Goal: Information Seeking & Learning: Learn about a topic

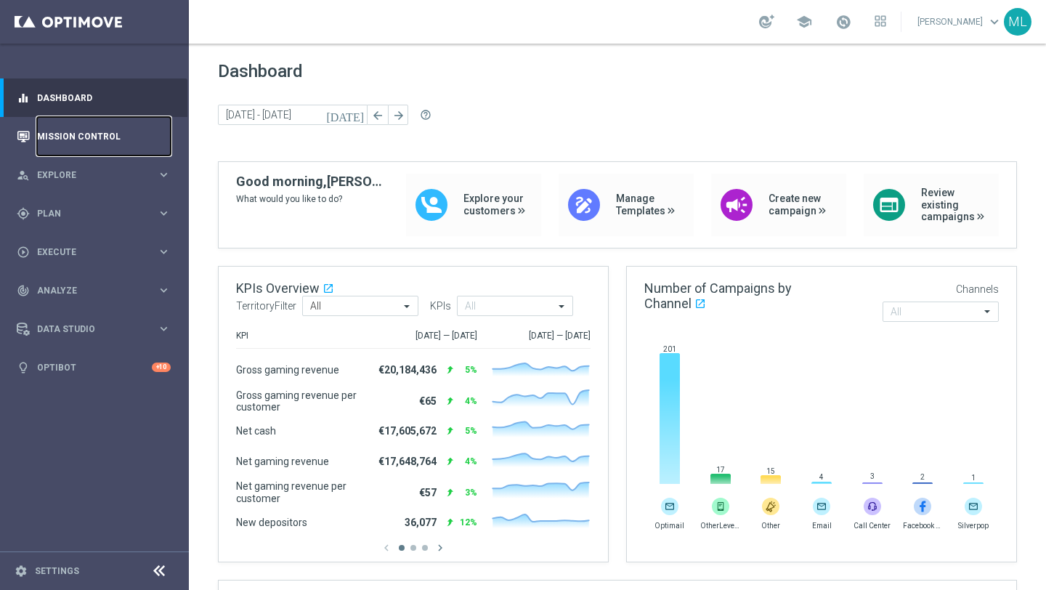
click at [58, 137] on link "Mission Control" at bounding box center [104, 136] width 134 height 39
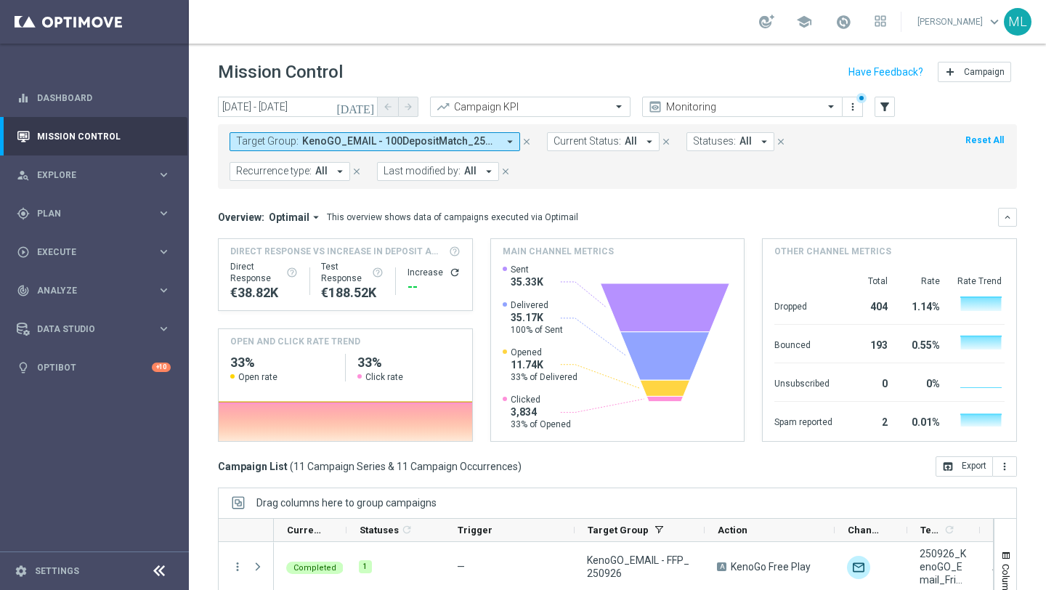
click at [495, 142] on span "KenoGO_EMAIL - 100DepositMatch_250926, KenoGO_EMAIL - 200DepositMatch_250926, K…" at bounding box center [399, 141] width 195 height 12
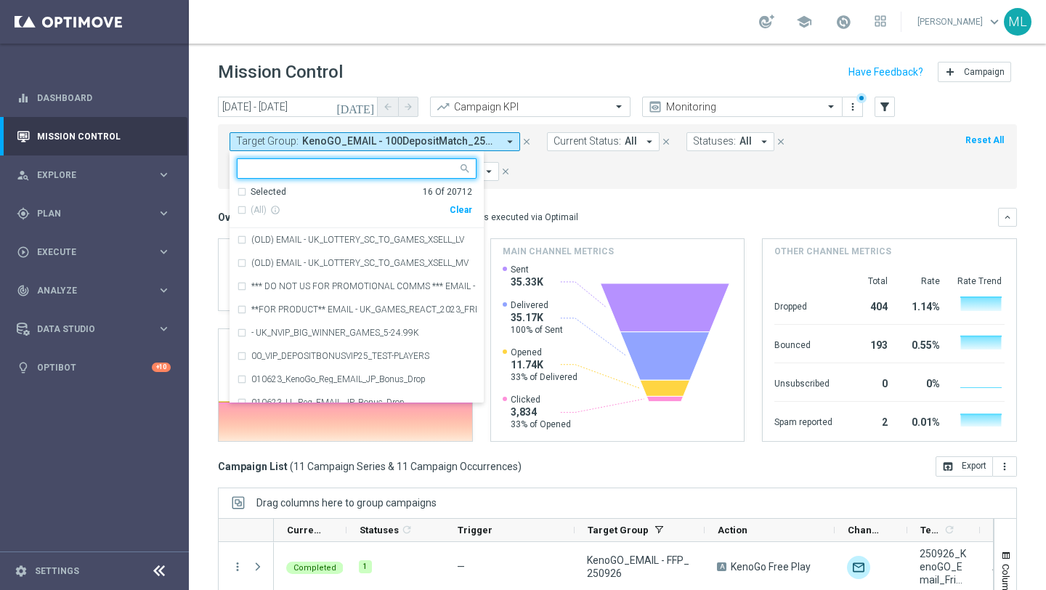
click at [0, 0] on div "Clear" at bounding box center [0, 0] width 0 height 0
click at [320, 169] on input "text" at bounding box center [351, 169] width 213 height 12
click at [242, 211] on div "(All Search Results)" at bounding box center [343, 210] width 213 height 12
type input "250926"
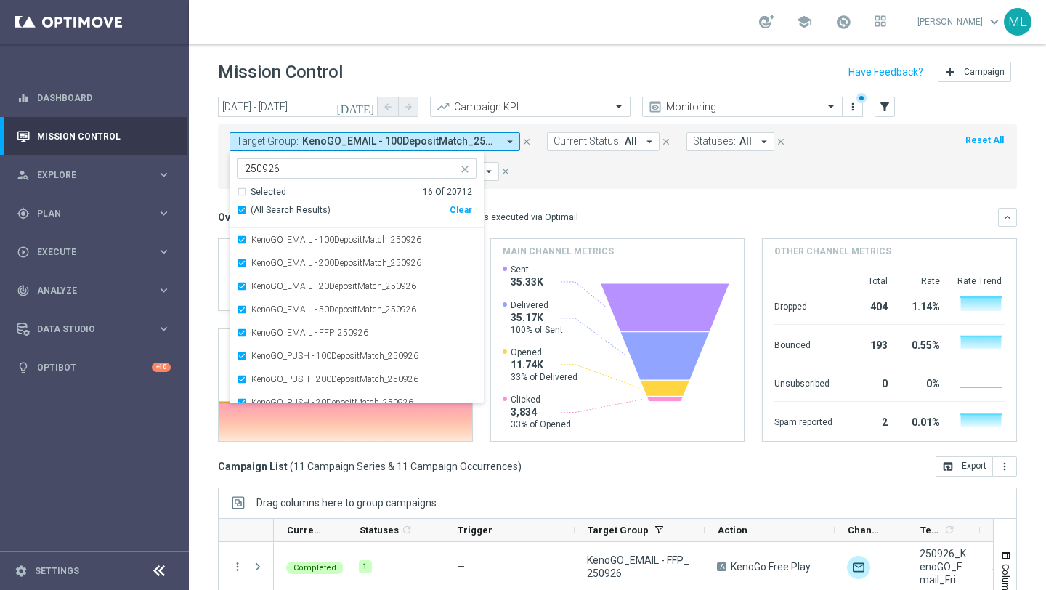
click at [541, 193] on mini-dashboard "Overview: Optimail arrow_drop_down This overview shows data of campaigns execut…" at bounding box center [617, 322] width 799 height 267
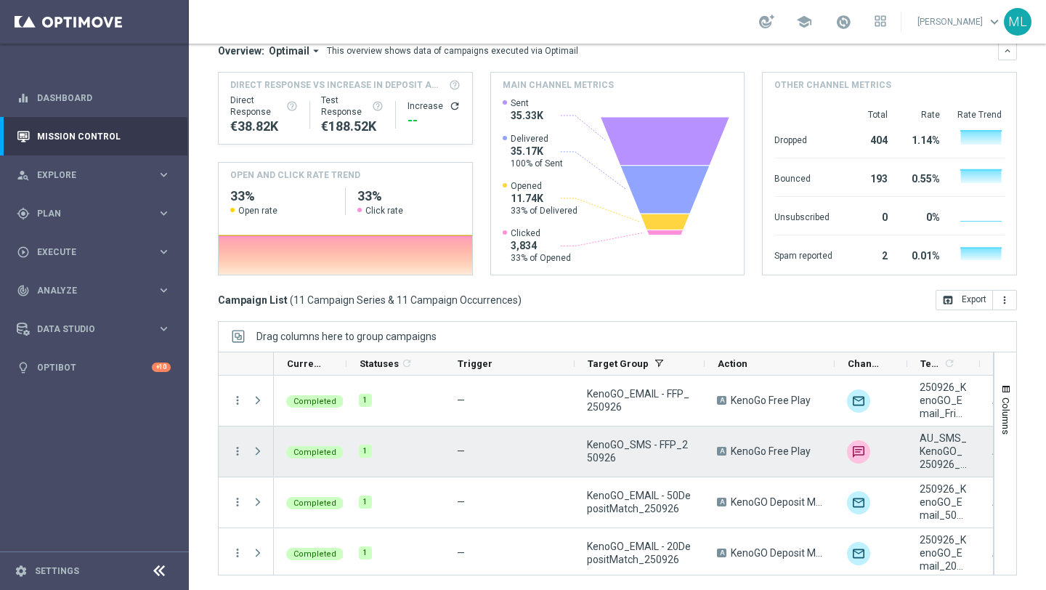
scroll to position [360, 0]
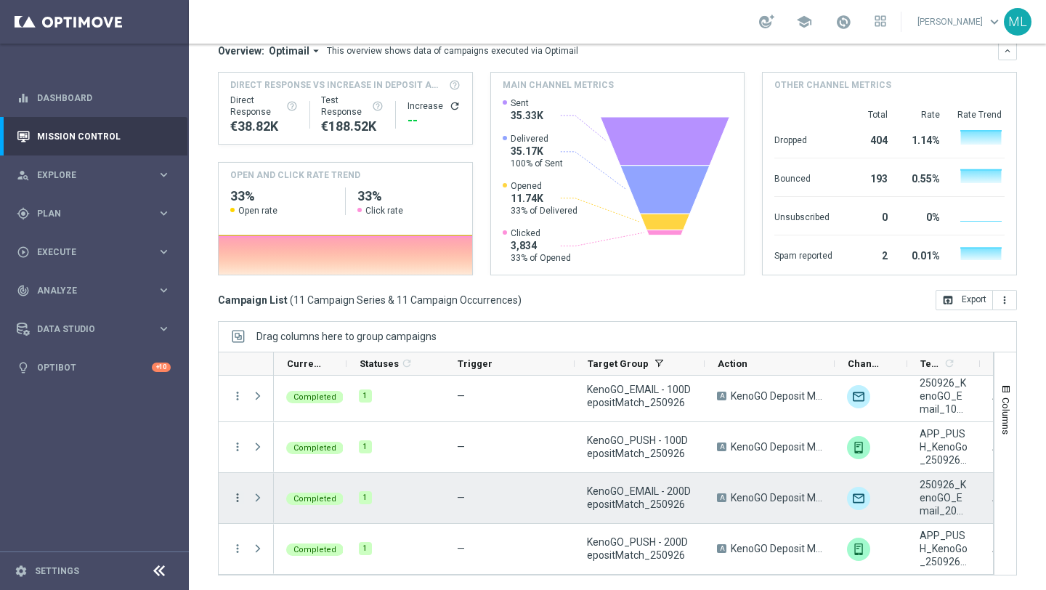
click at [234, 495] on icon "more_vert" at bounding box center [237, 497] width 13 height 13
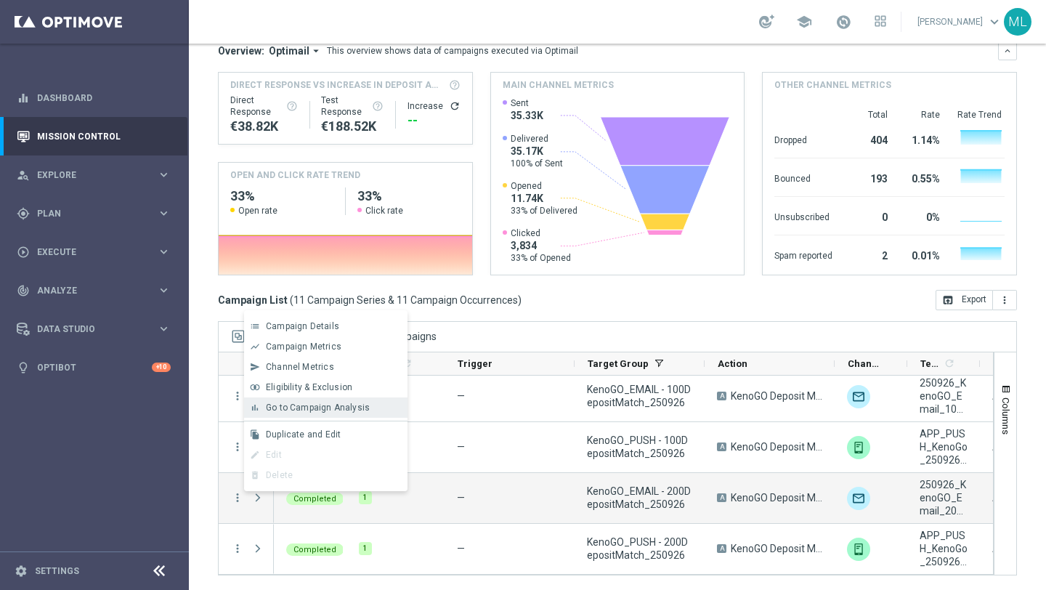
click at [294, 409] on span "Go to Campaign Analysis" at bounding box center [318, 408] width 104 height 10
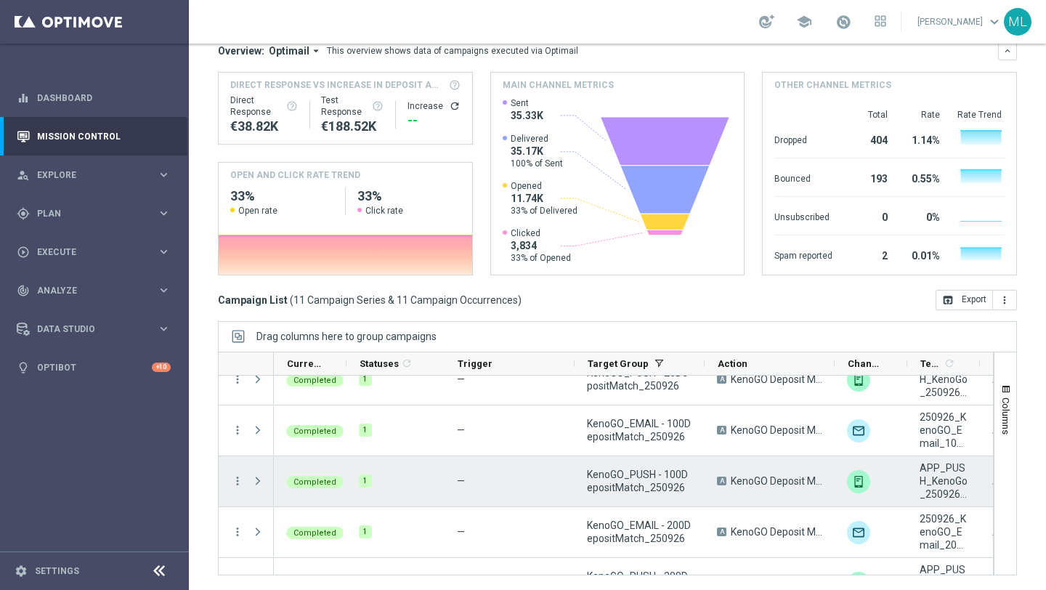
scroll to position [321, 0]
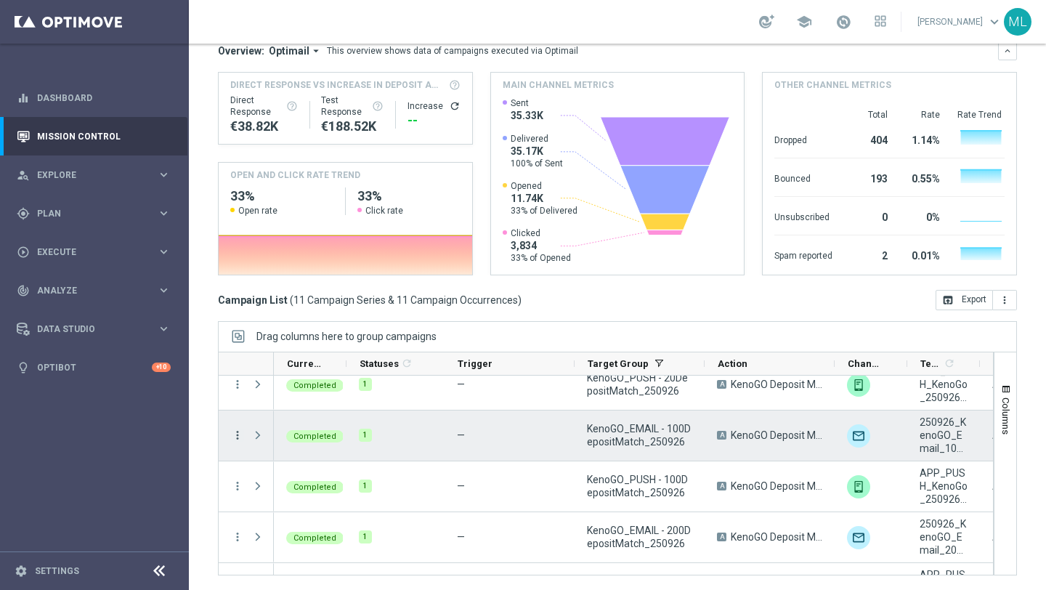
click at [235, 435] on icon "more_vert" at bounding box center [237, 435] width 13 height 13
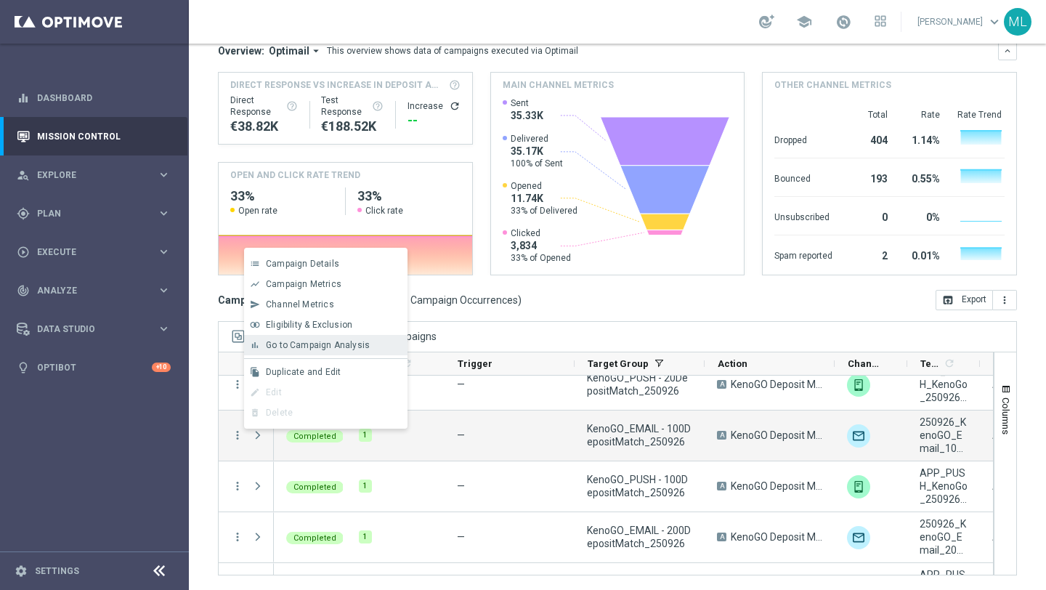
click at [299, 345] on span "Go to Campaign Analysis" at bounding box center [318, 345] width 104 height 10
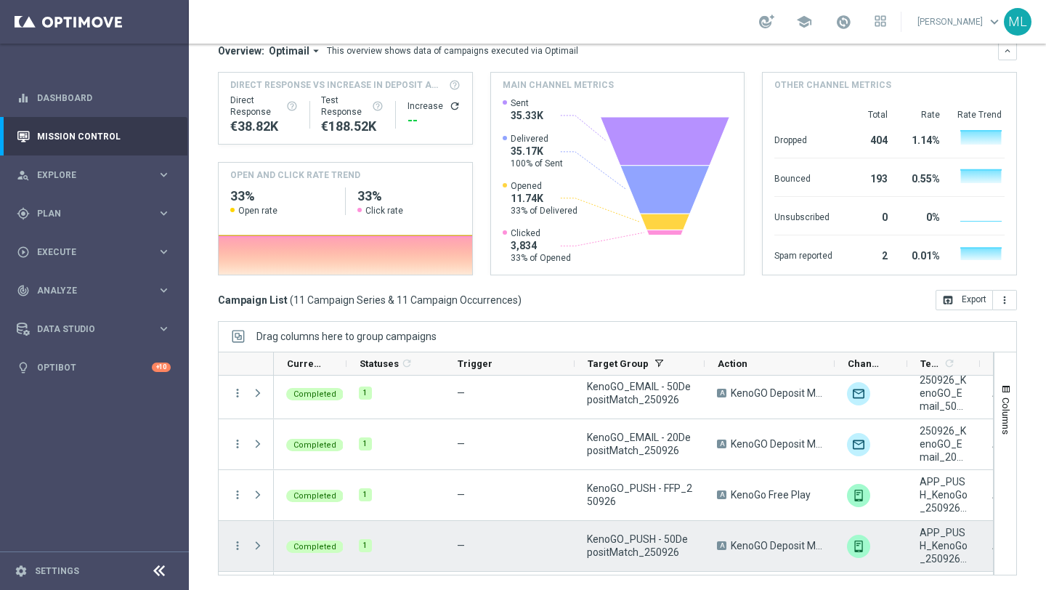
scroll to position [108, 0]
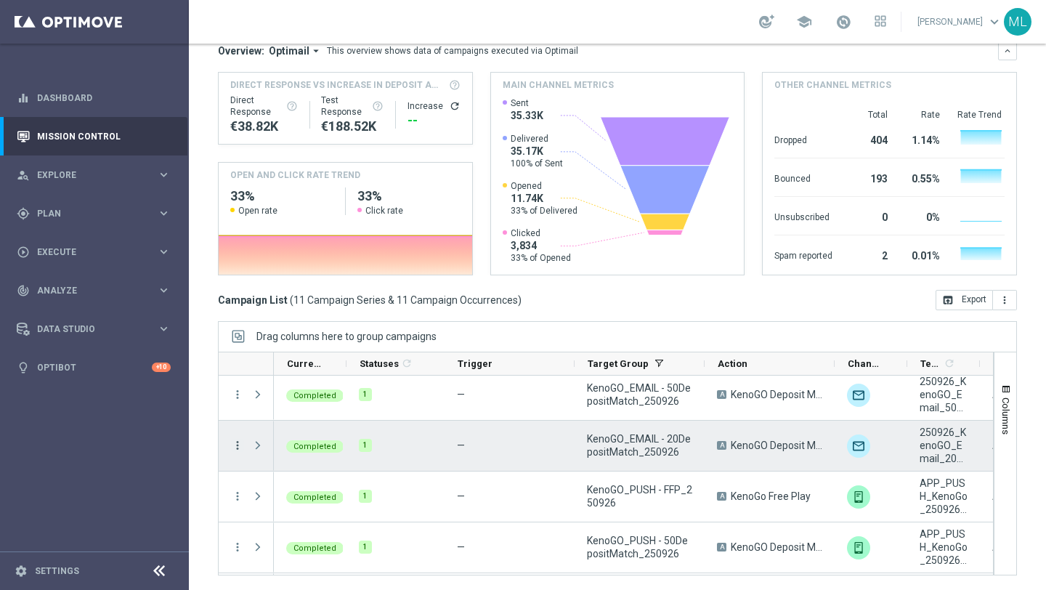
click at [231, 445] on icon "more_vert" at bounding box center [237, 445] width 13 height 13
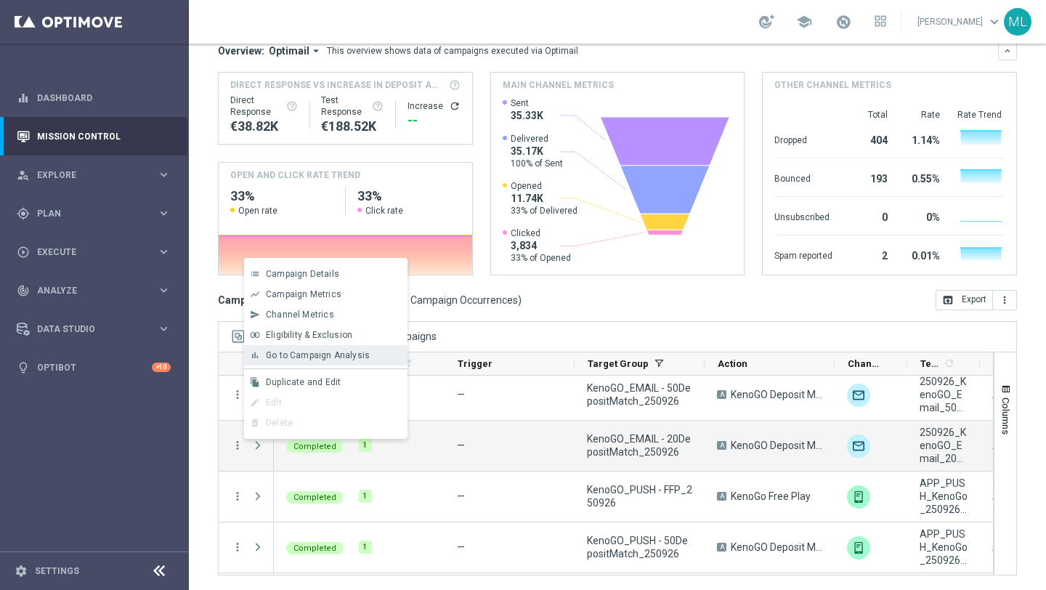
click at [313, 351] on span "Go to Campaign Analysis" at bounding box center [318, 355] width 104 height 10
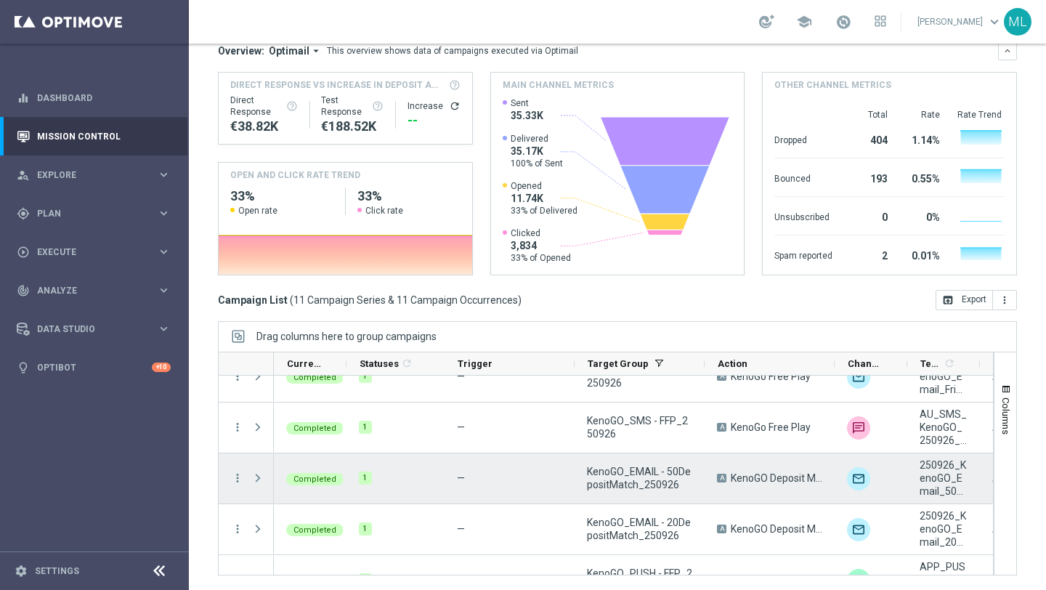
scroll to position [0, 0]
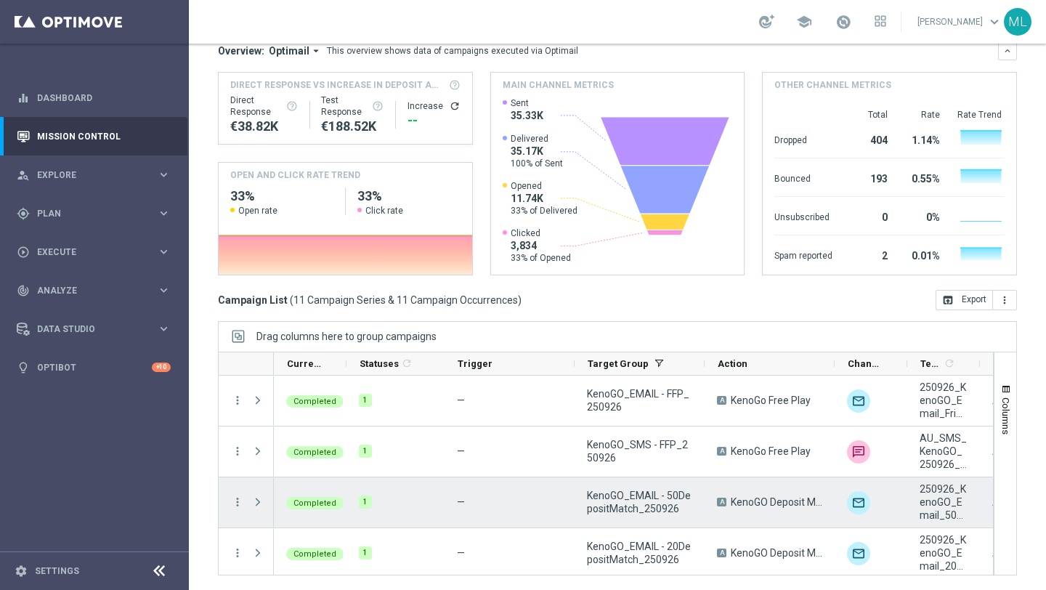
click at [236, 498] on icon "more_vert" at bounding box center [237, 502] width 13 height 13
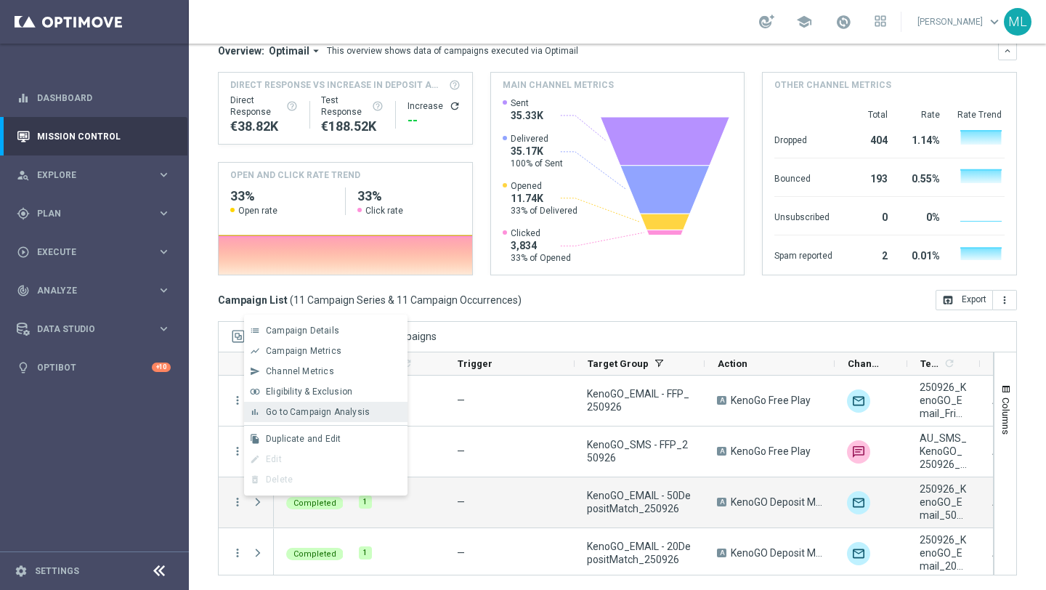
click at [285, 410] on span "Go to Campaign Analysis" at bounding box center [318, 412] width 104 height 10
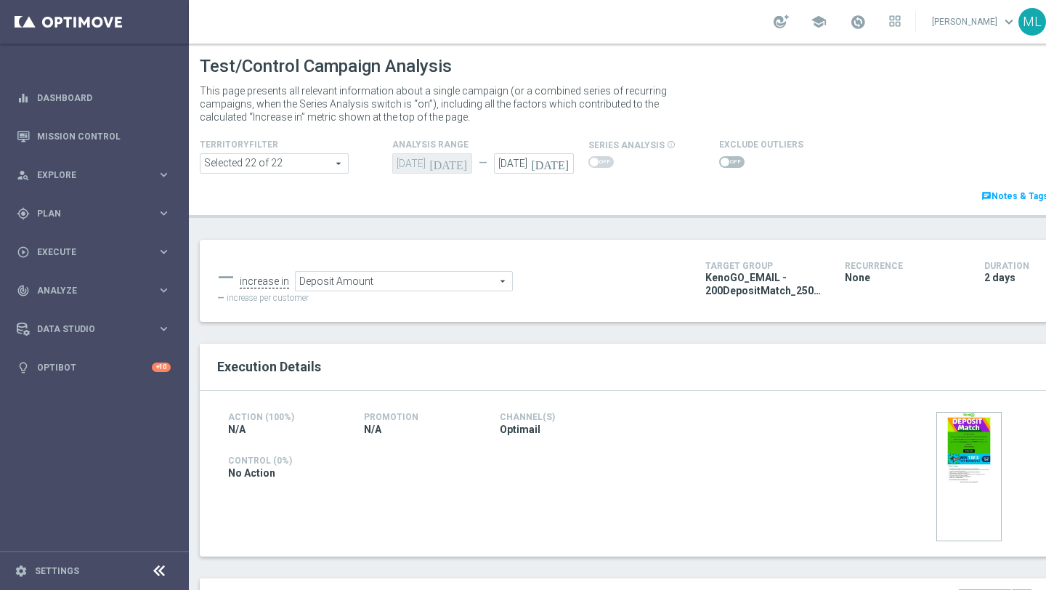
click at [424, 288] on span "Deposit Amount" at bounding box center [404, 281] width 217 height 19
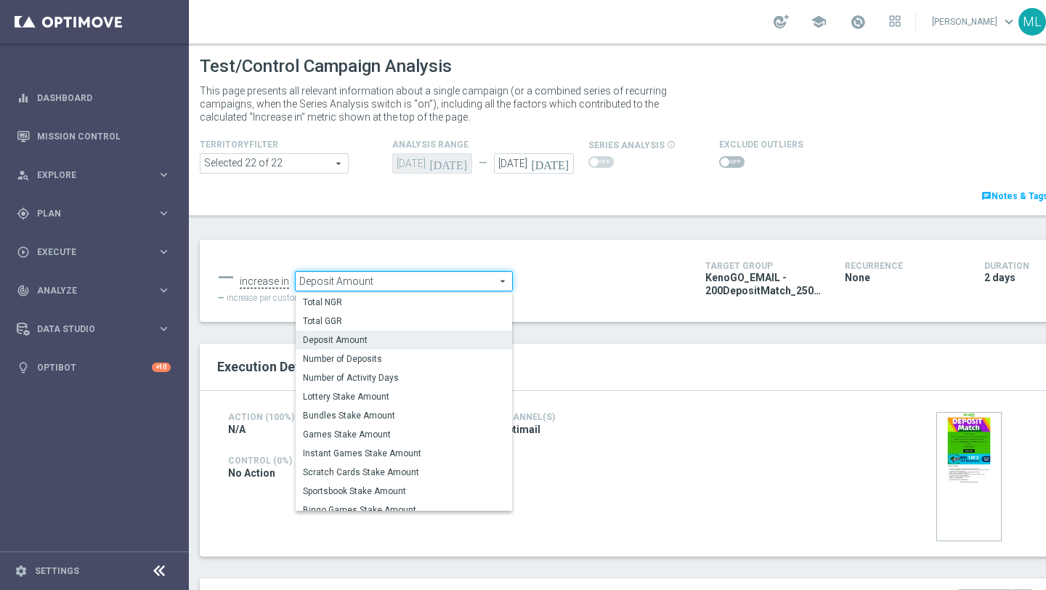
click at [564, 162] on icon "[DATE]" at bounding box center [552, 161] width 43 height 16
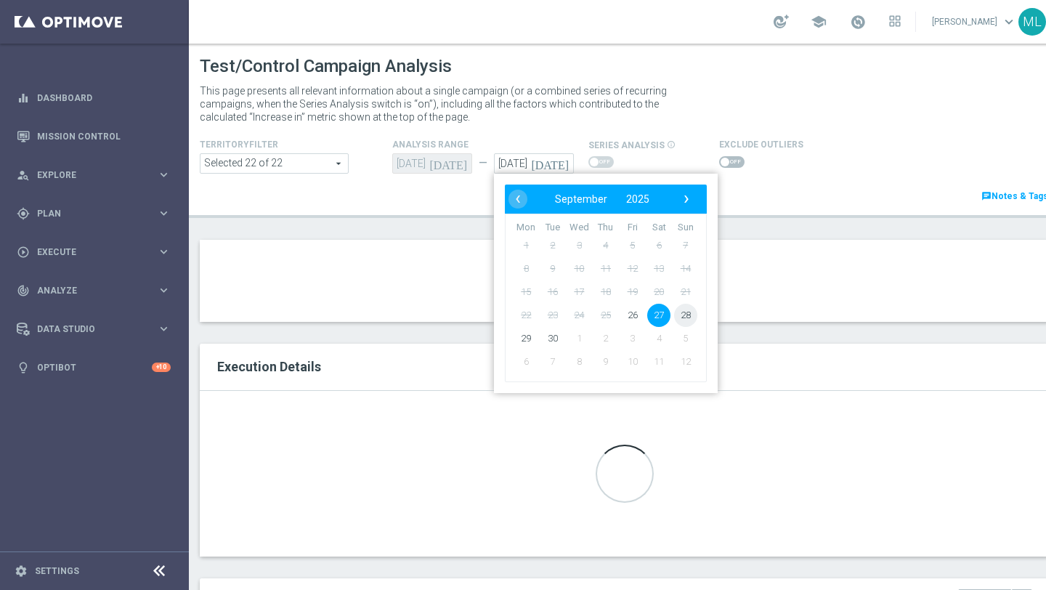
click at [682, 318] on span "28" at bounding box center [685, 315] width 23 height 23
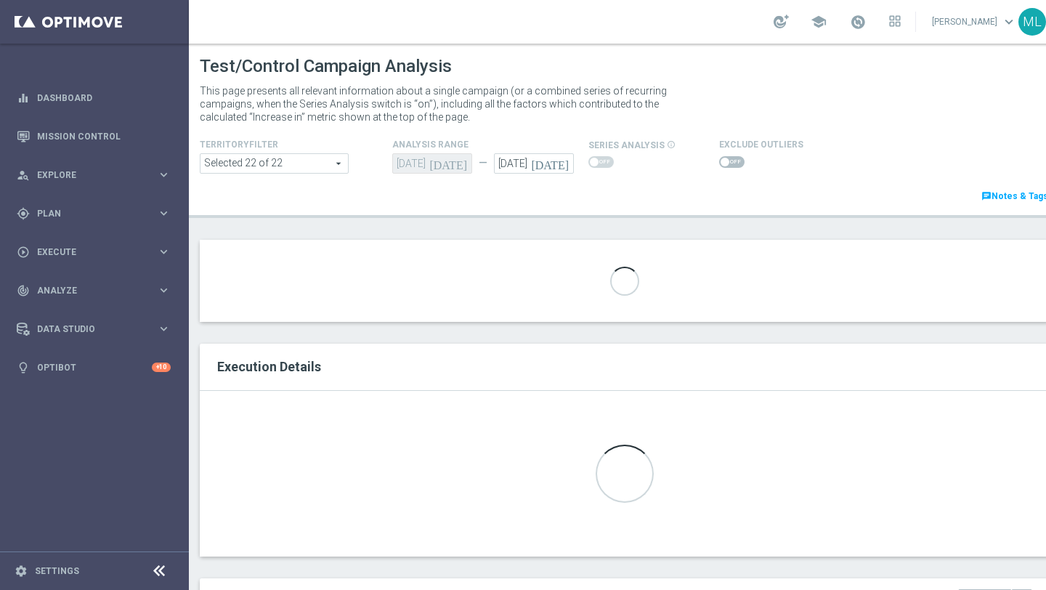
type input "28 Sep 2025"
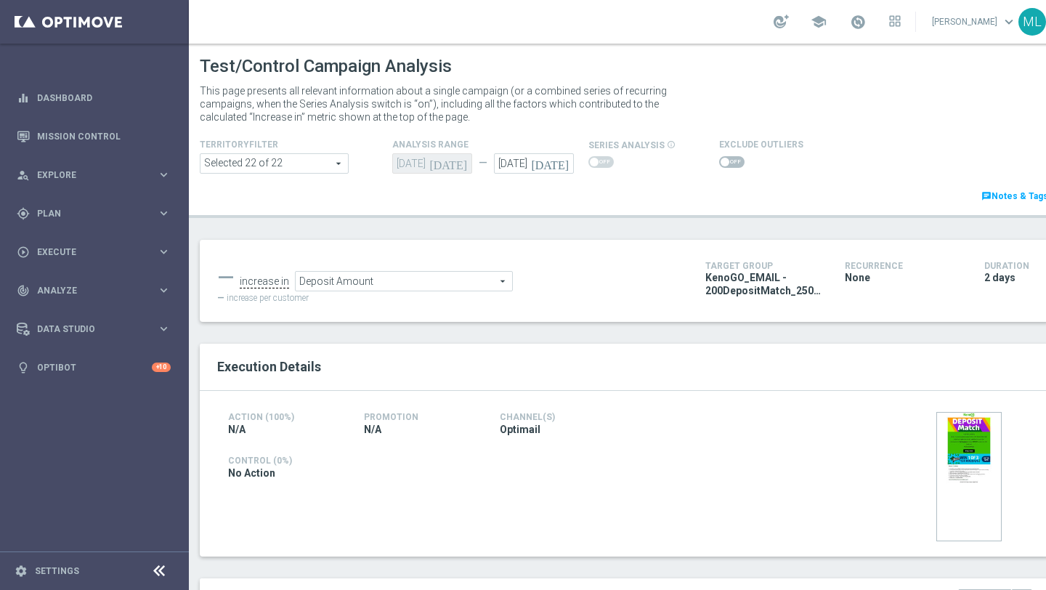
click at [485, 281] on span "Deposit Amount" at bounding box center [404, 281] width 217 height 19
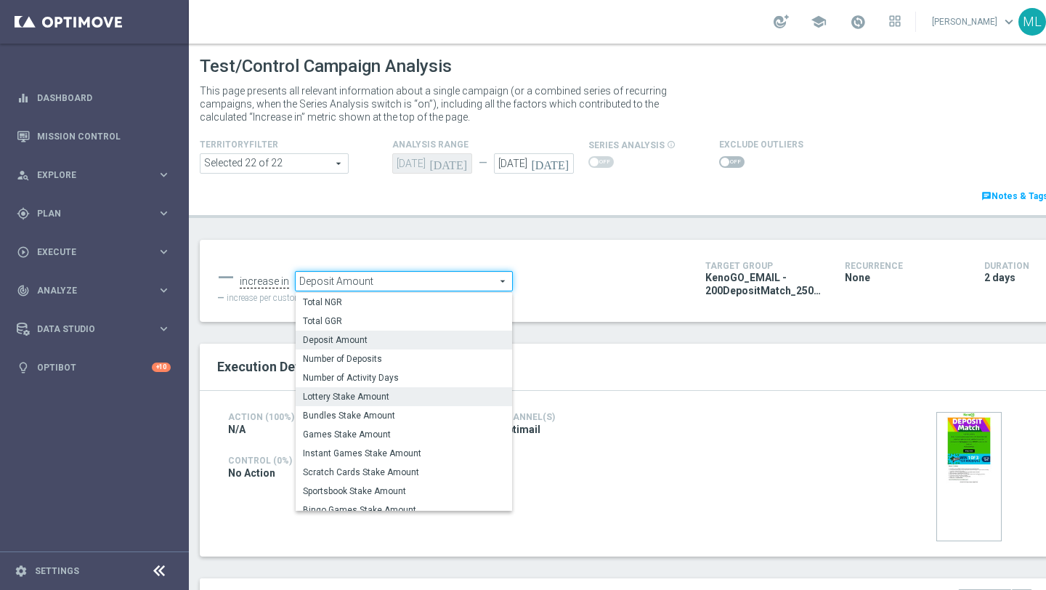
click at [373, 390] on label "Lottery Stake Amount" at bounding box center [404, 396] width 217 height 19
type input "Lottery Stake Amount"
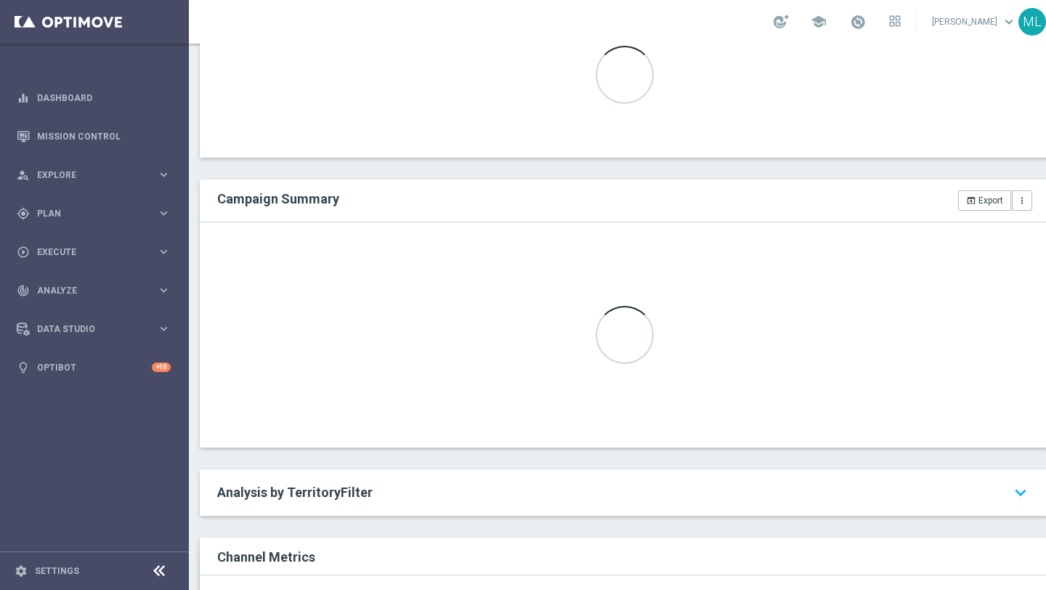
scroll to position [418, 0]
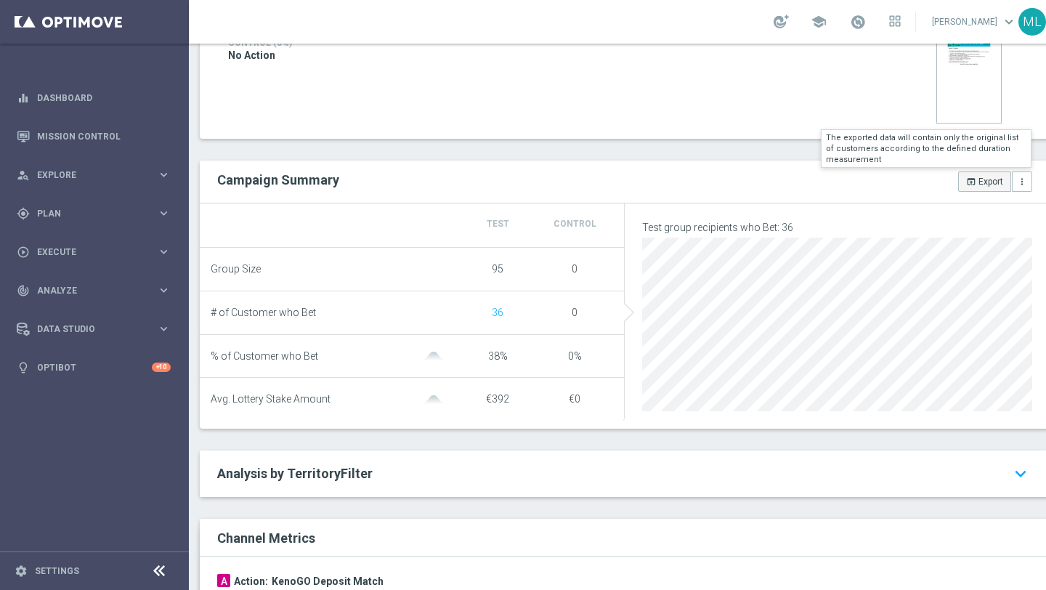
click at [972, 185] on icon "open_in_browser" at bounding box center [971, 182] width 10 height 10
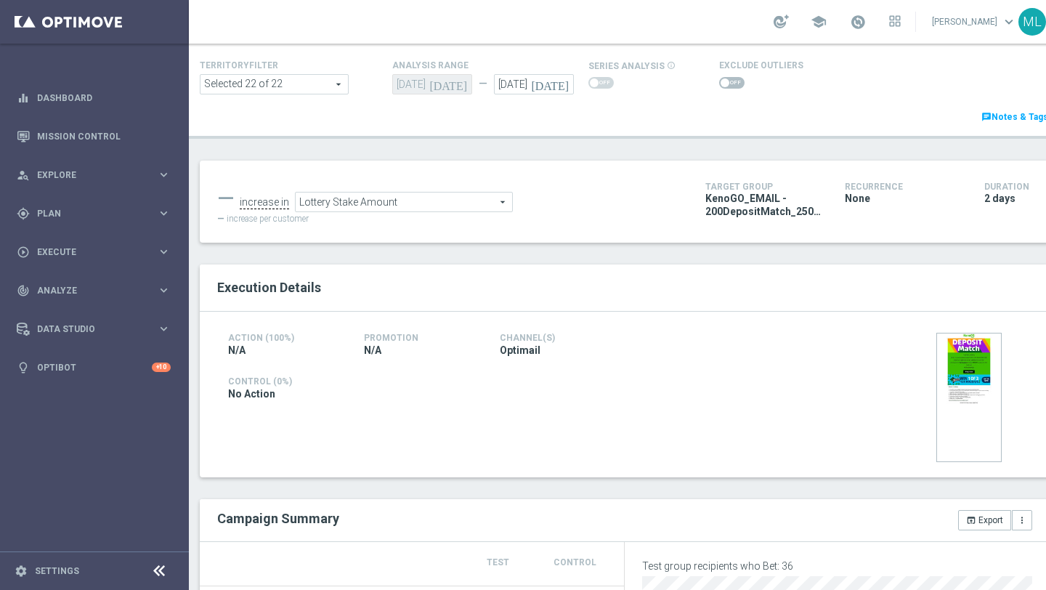
scroll to position [182, 0]
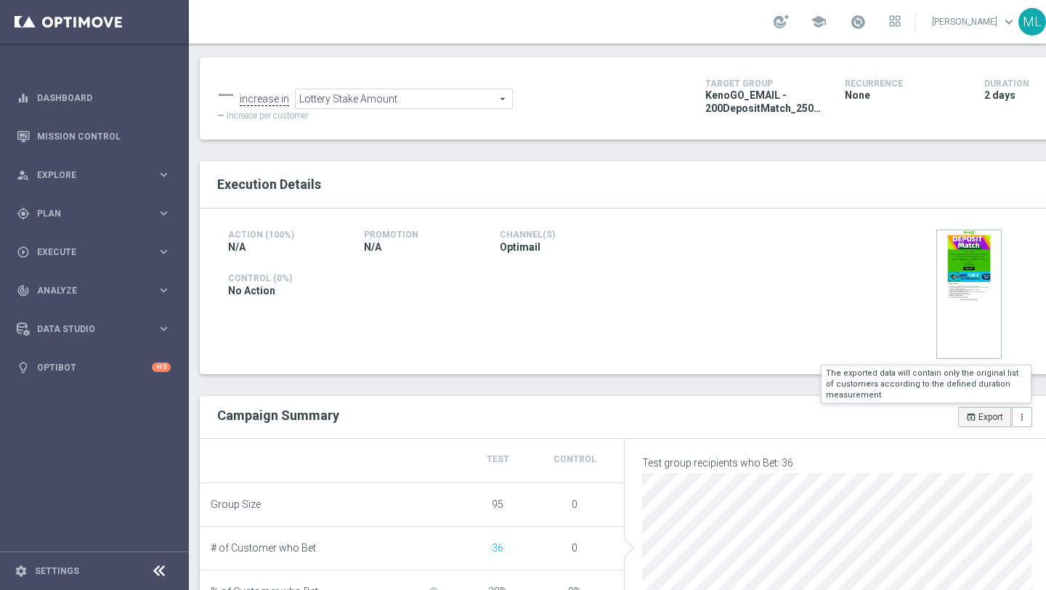
click at [978, 419] on button "open_in_browser Export" at bounding box center [984, 417] width 53 height 20
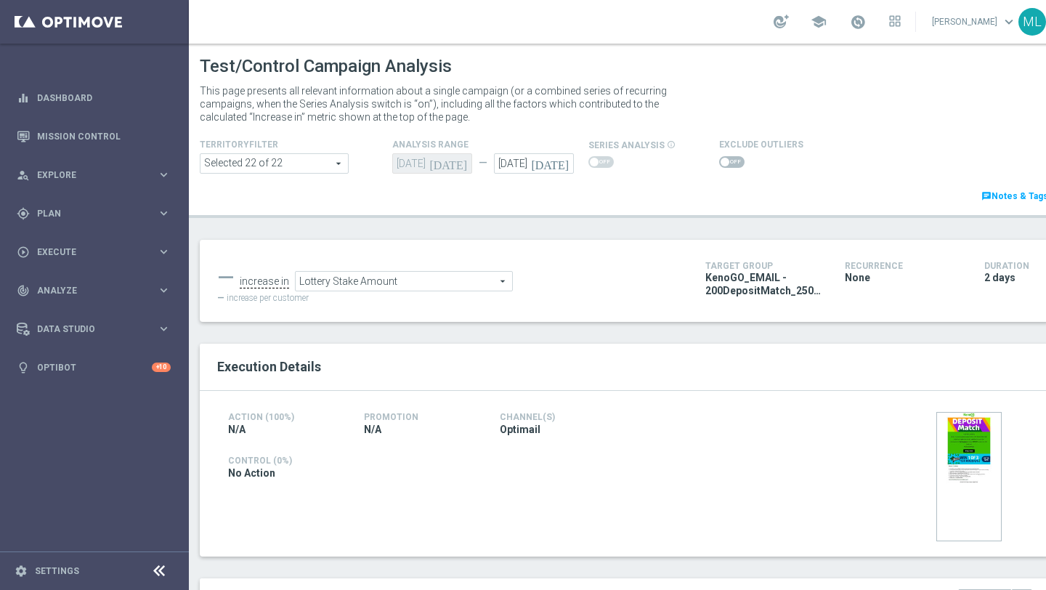
scroll to position [142, 0]
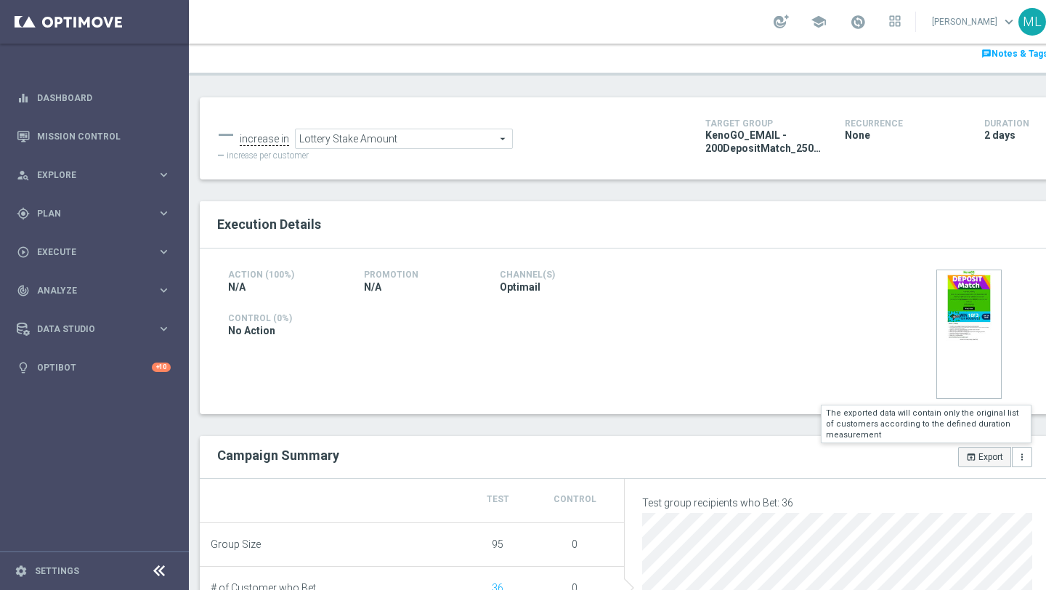
click at [989, 456] on button "open_in_browser Export" at bounding box center [984, 457] width 53 height 20
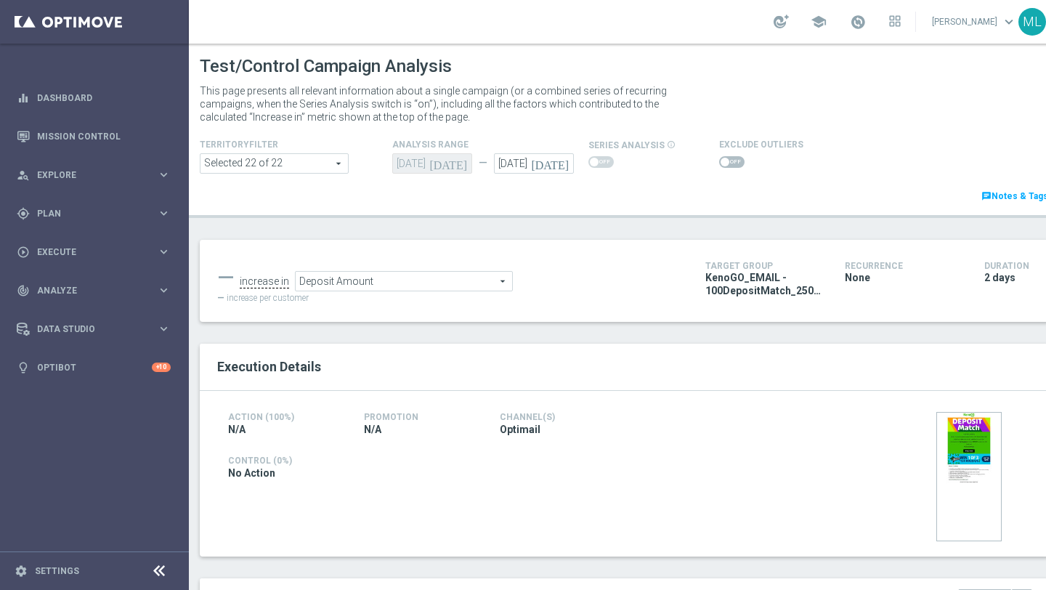
click at [566, 166] on icon "[DATE]" at bounding box center [552, 161] width 43 height 16
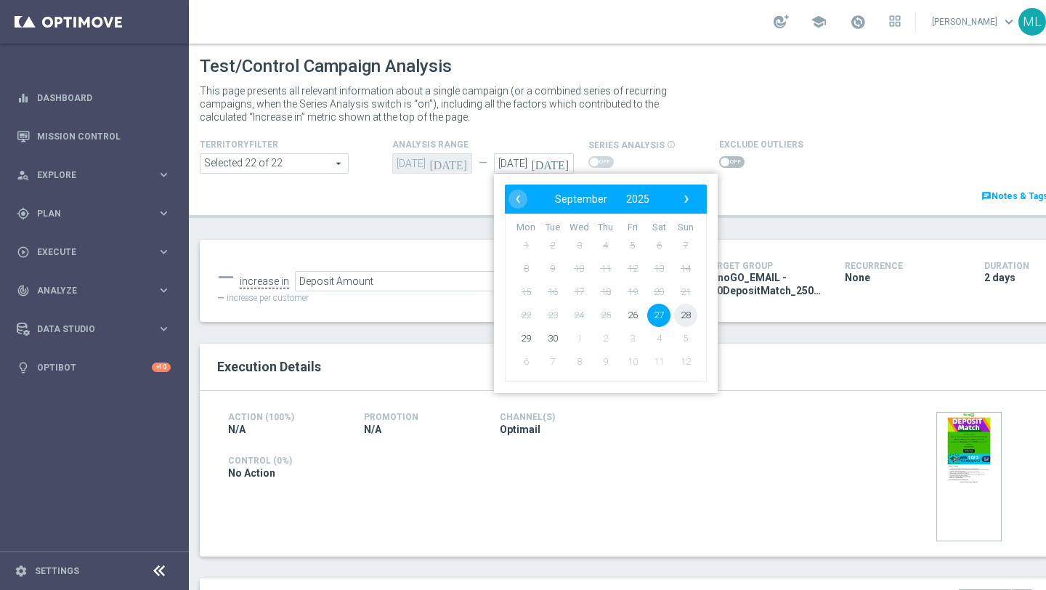
click at [682, 310] on span "28" at bounding box center [685, 315] width 23 height 23
type input "28 Sep 2025"
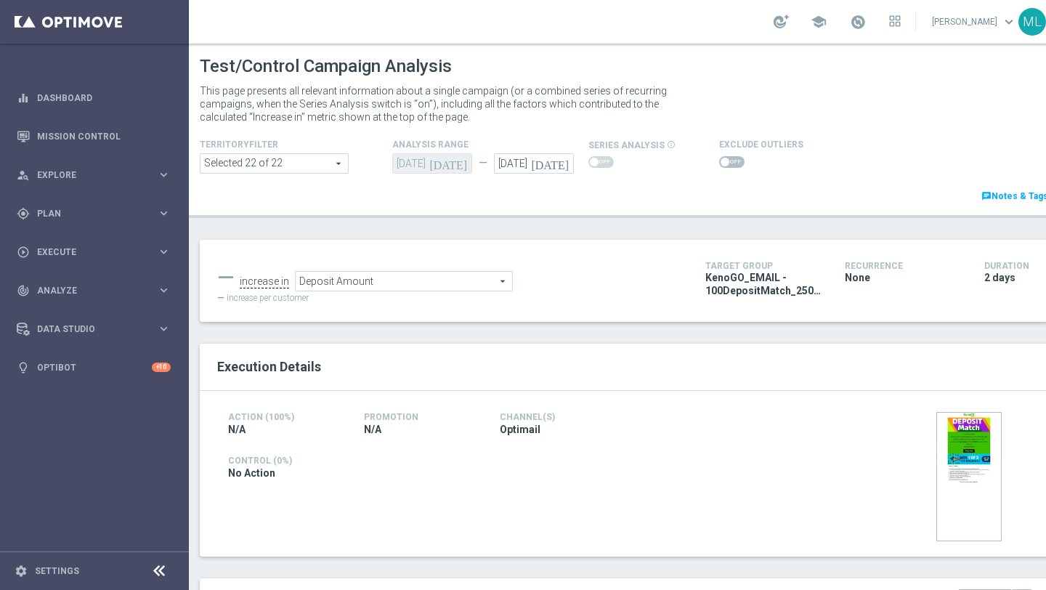
click at [485, 288] on span "Deposit Amount" at bounding box center [404, 281] width 217 height 19
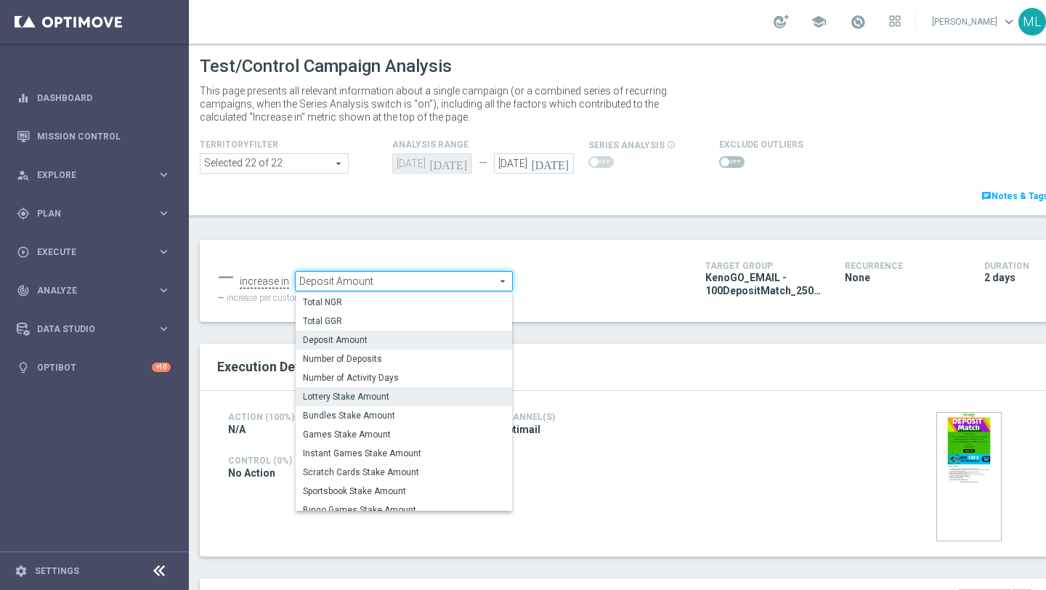
click at [379, 392] on span "Lottery Stake Amount" at bounding box center [404, 397] width 202 height 12
type input "Lottery Stake Amount"
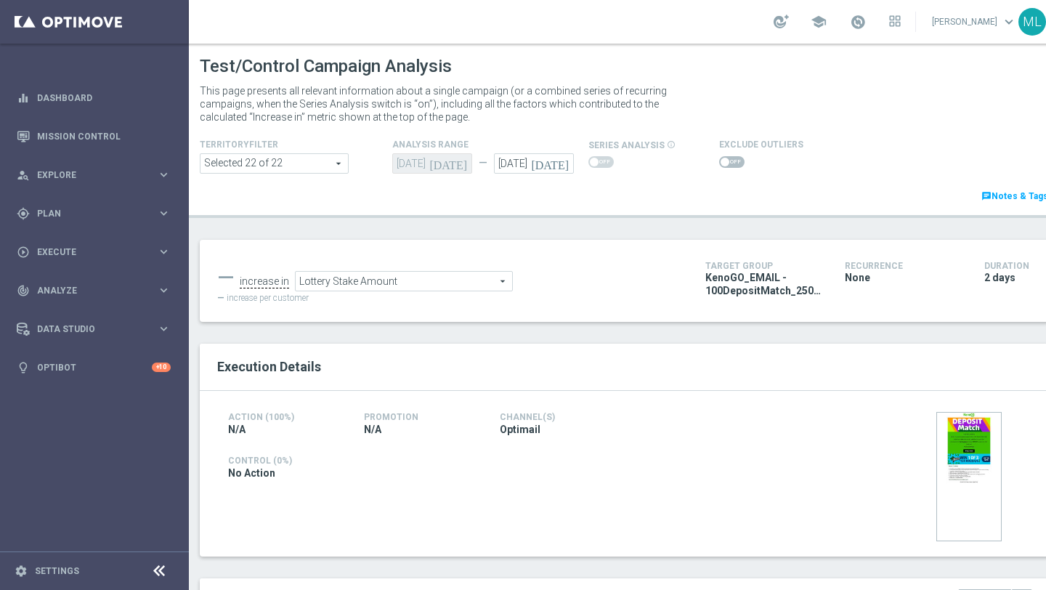
scroll to position [280, 0]
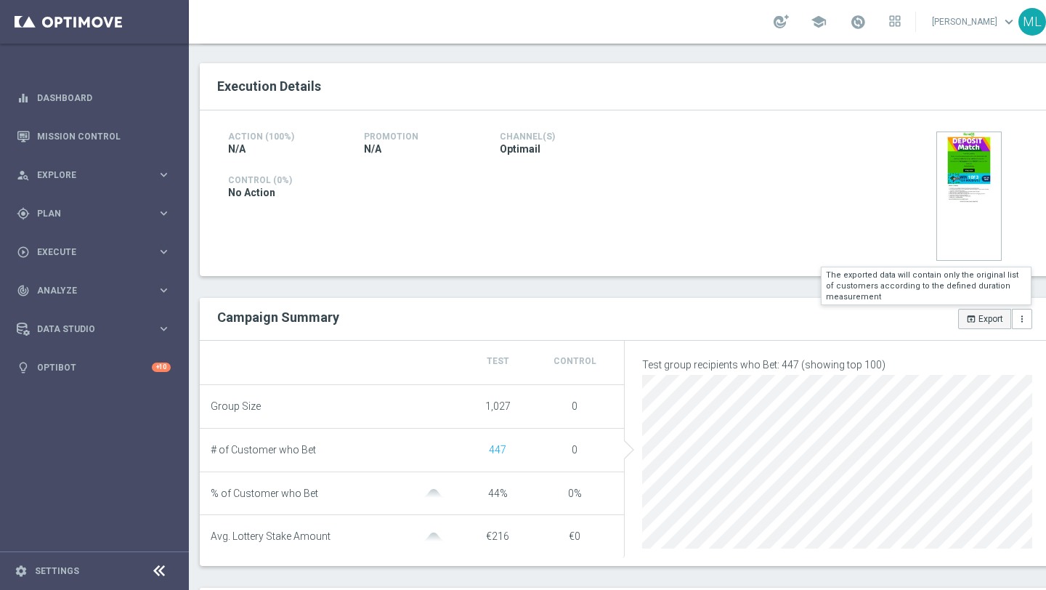
click at [974, 319] on icon "open_in_browser" at bounding box center [971, 319] width 10 height 10
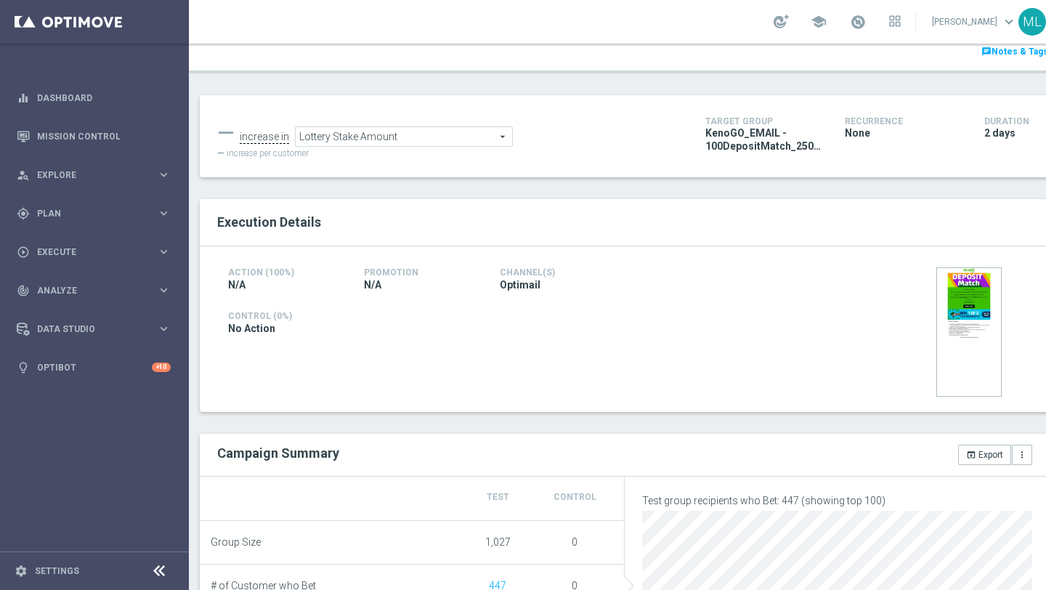
scroll to position [169, 0]
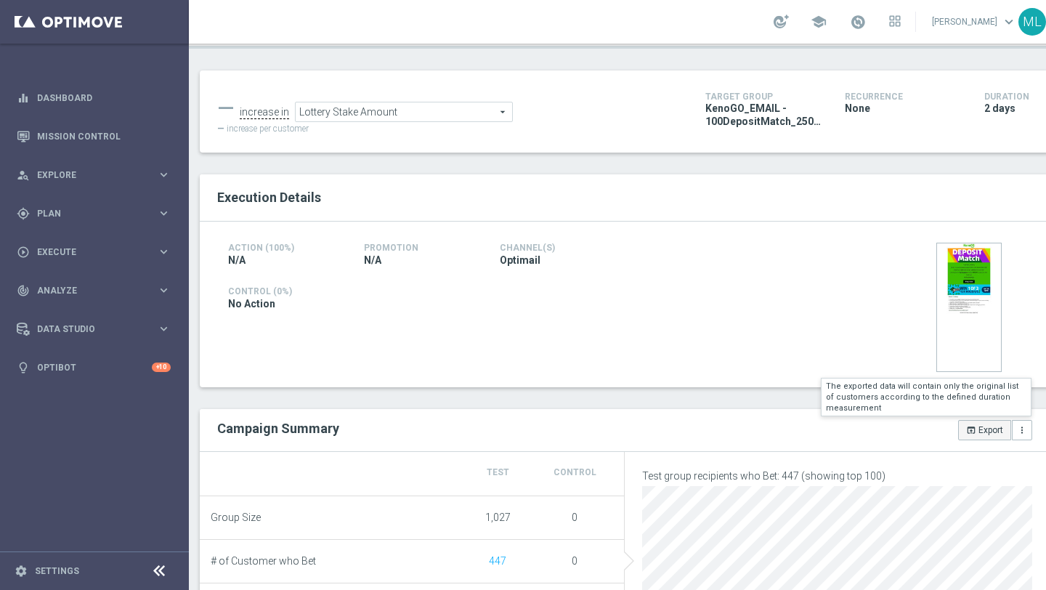
click at [977, 425] on button "open_in_browser Export" at bounding box center [984, 430] width 53 height 20
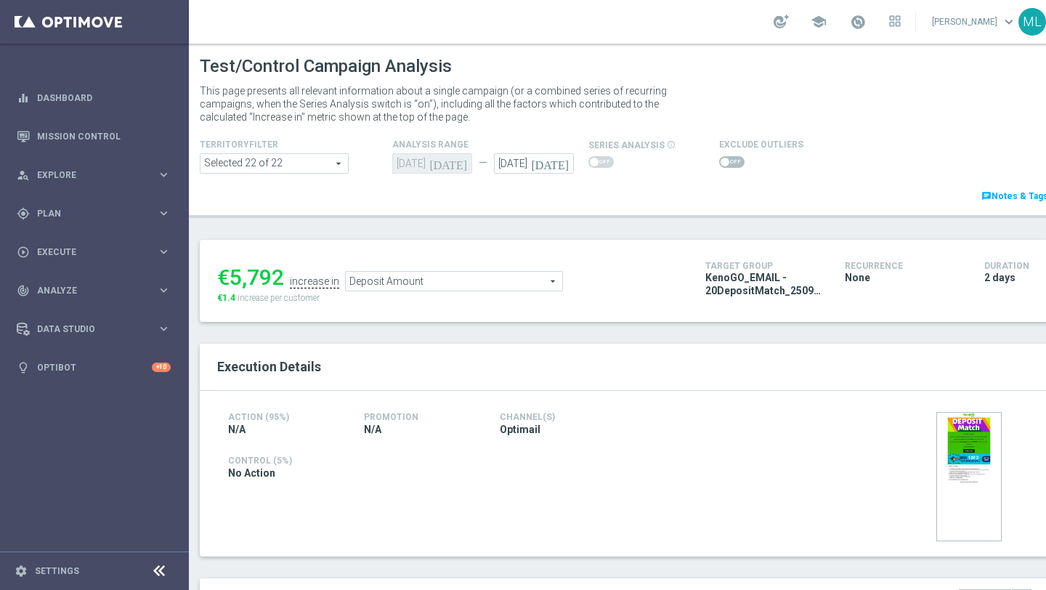
click at [562, 166] on icon "[DATE]" at bounding box center [552, 161] width 43 height 16
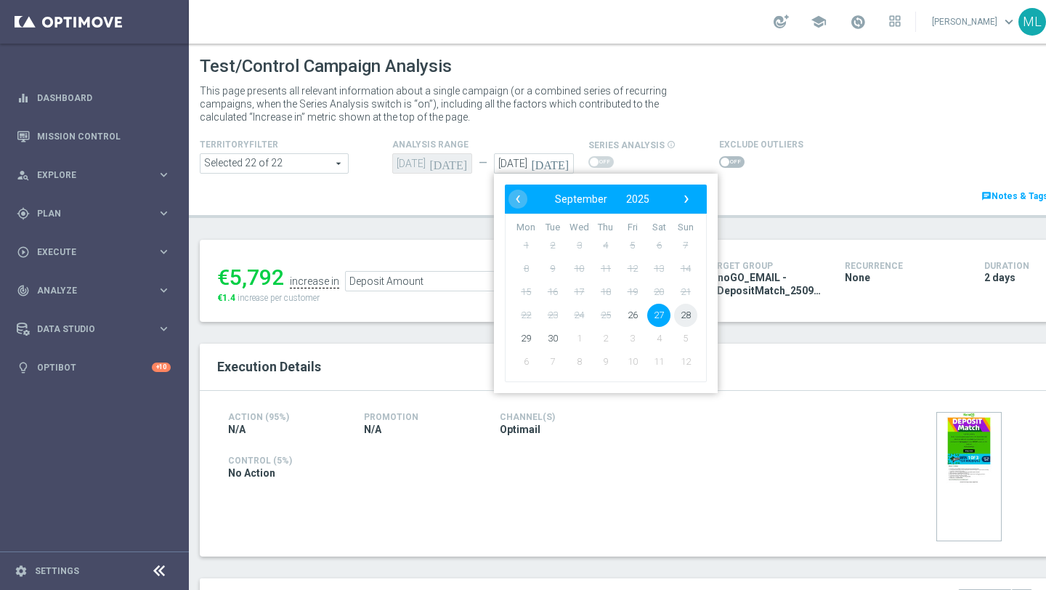
click at [687, 314] on span "28" at bounding box center [685, 315] width 23 height 23
type input "28 Sep 2025"
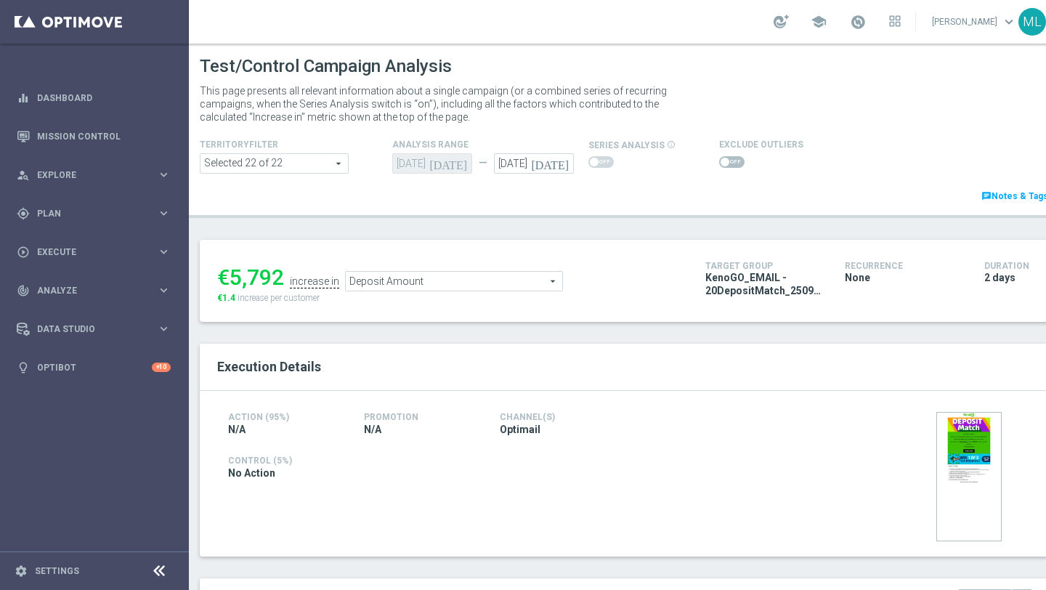
click at [471, 284] on span "Deposit Amount" at bounding box center [454, 281] width 217 height 19
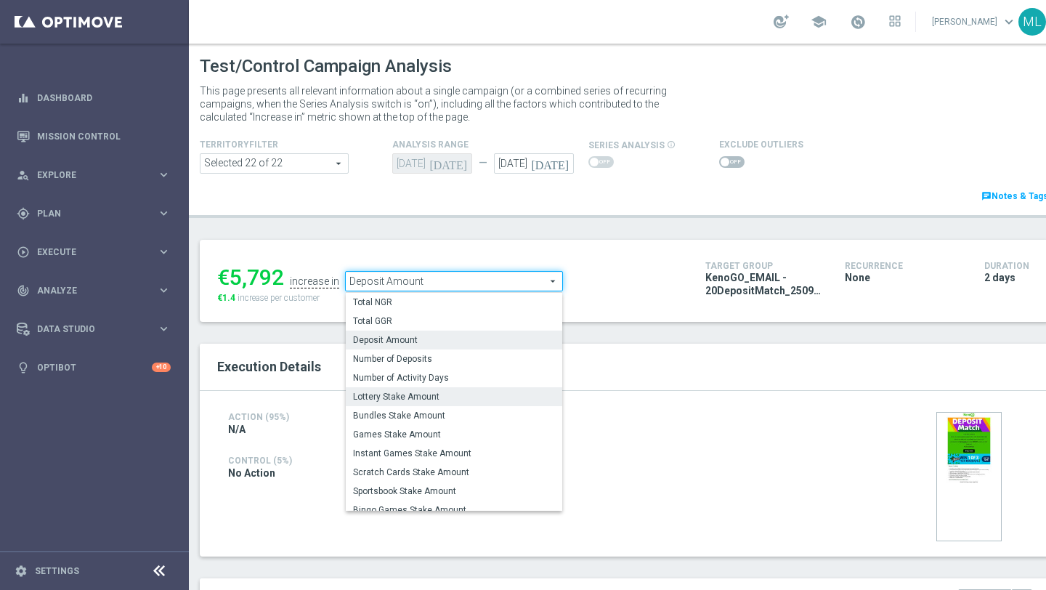
click at [429, 397] on span "Lottery Stake Amount" at bounding box center [454, 397] width 202 height 12
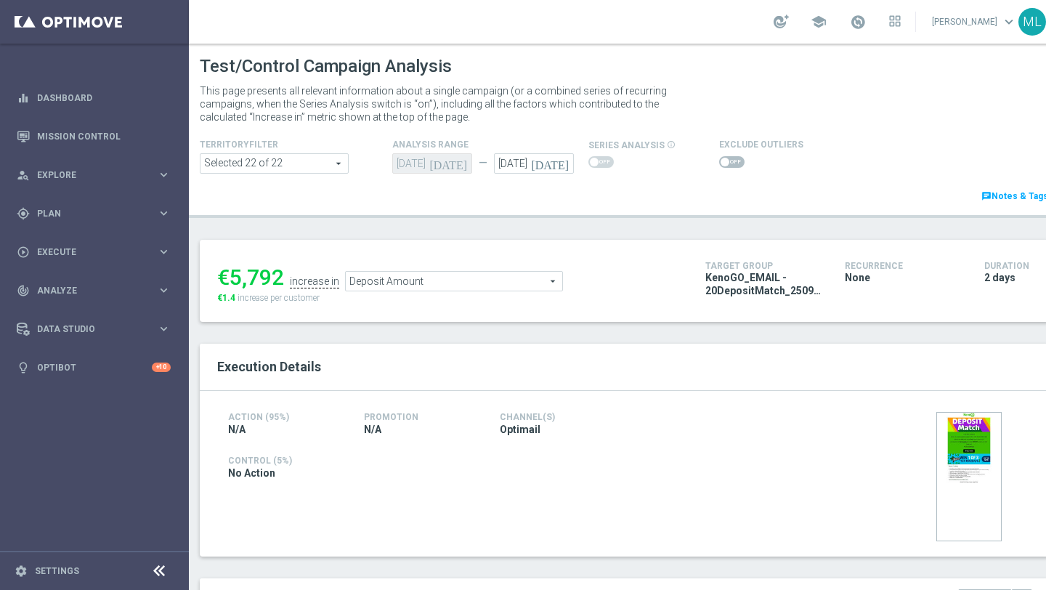
type input "Lottery Stake Amount"
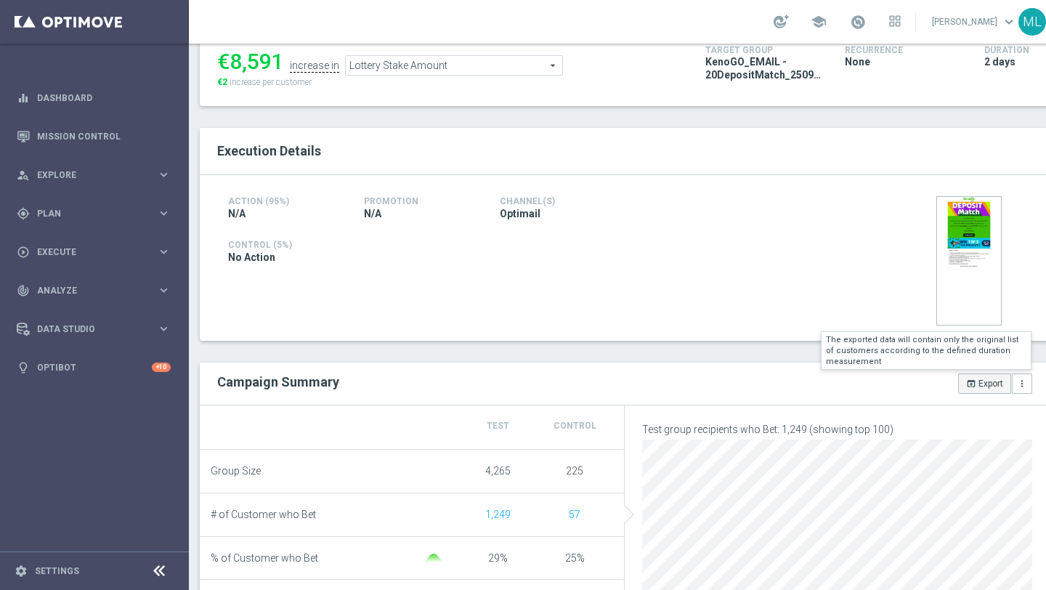
click at [988, 381] on button "open_in_browser Export" at bounding box center [984, 383] width 53 height 20
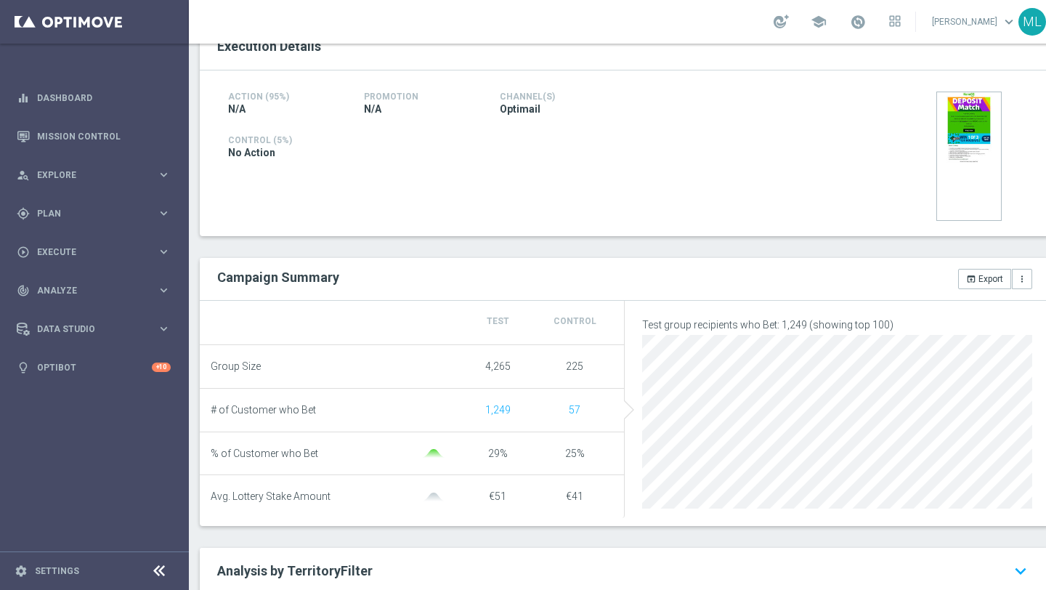
scroll to position [80, 0]
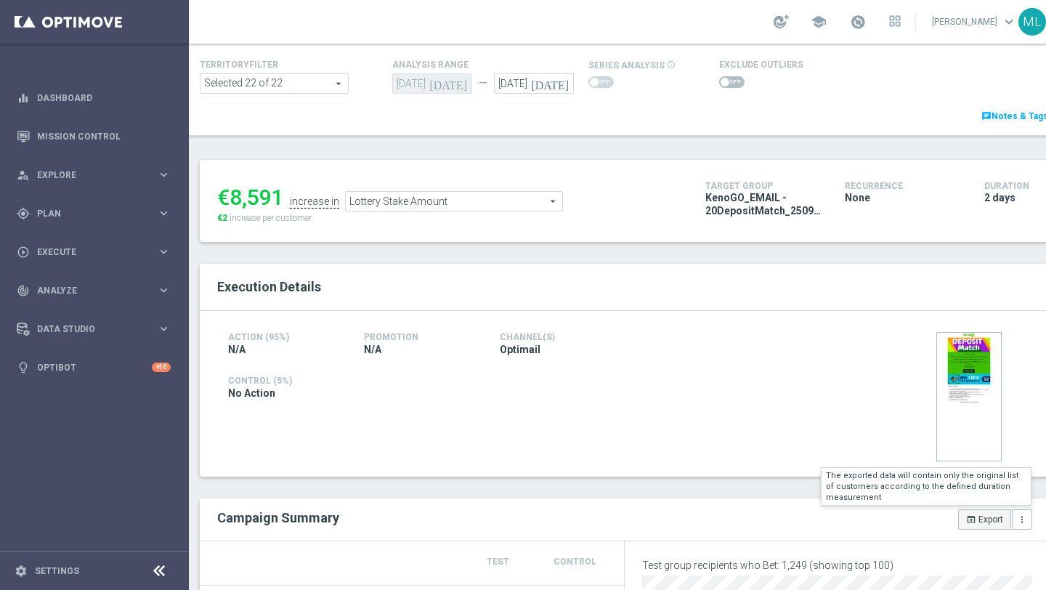
click at [975, 517] on icon "open_in_browser" at bounding box center [971, 519] width 10 height 10
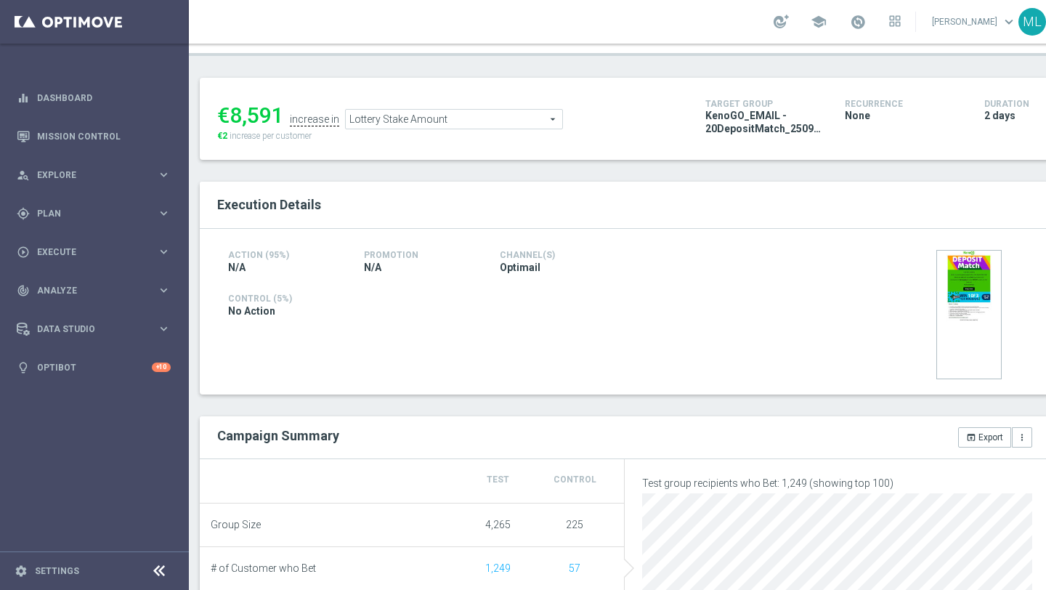
scroll to position [165, 0]
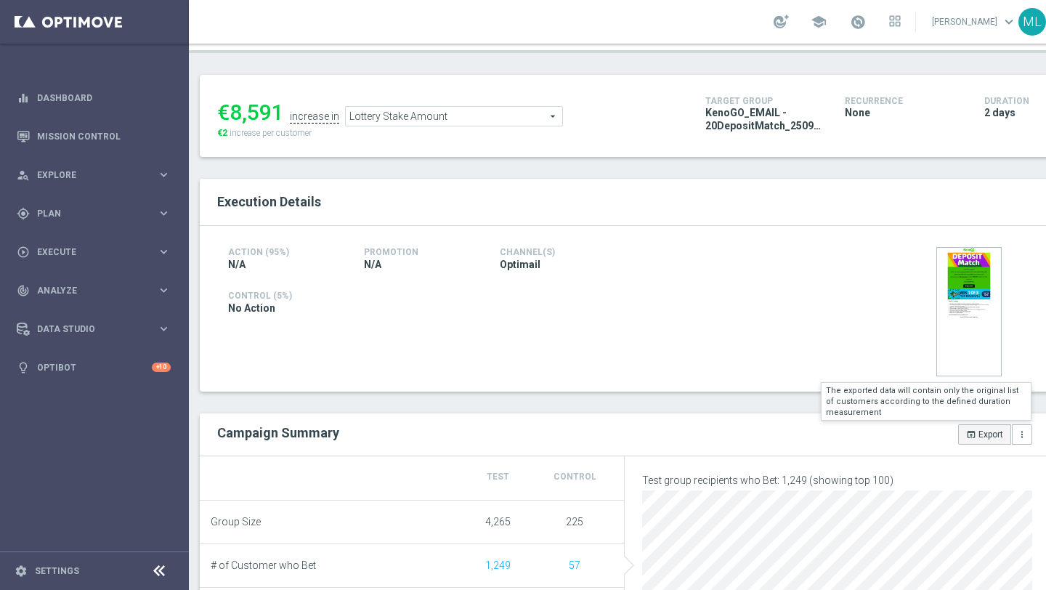
click at [979, 434] on button "open_in_browser Export" at bounding box center [984, 434] width 53 height 20
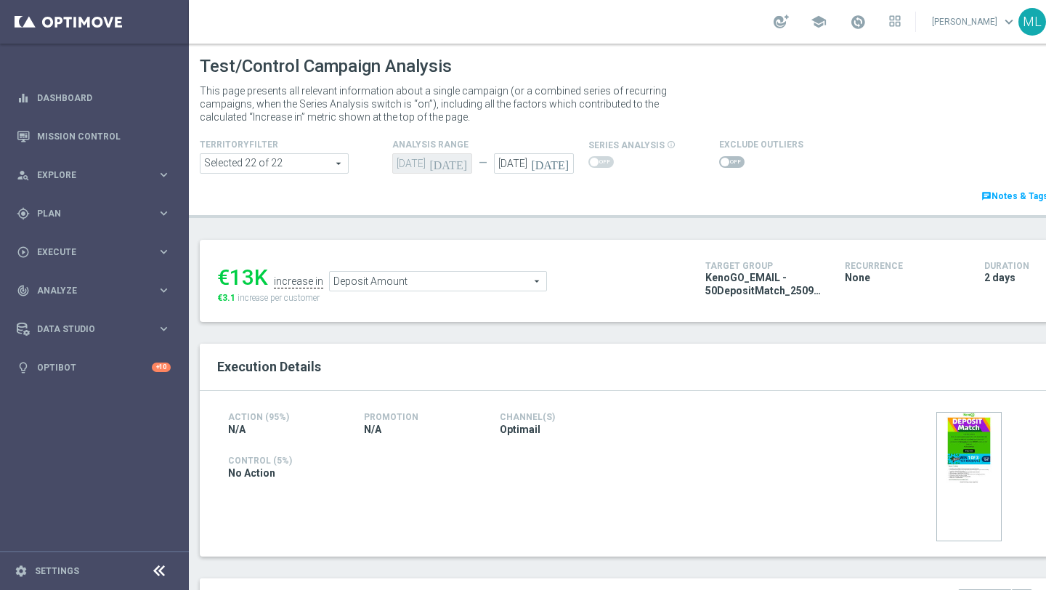
click at [564, 163] on icon "[DATE]" at bounding box center [552, 161] width 43 height 16
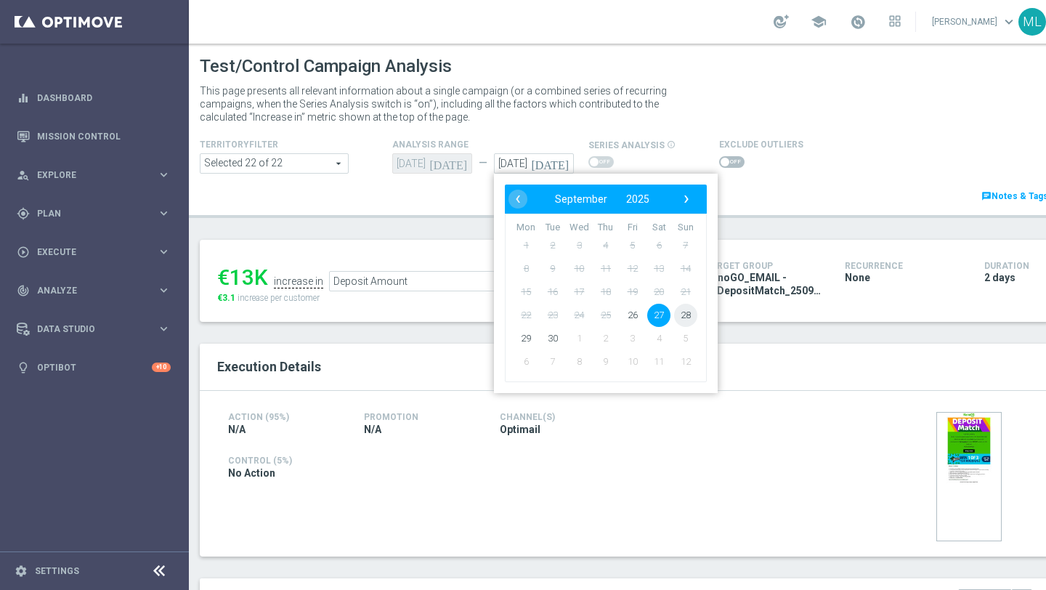
click at [687, 318] on span "28" at bounding box center [685, 315] width 23 height 23
type input "[DATE]"
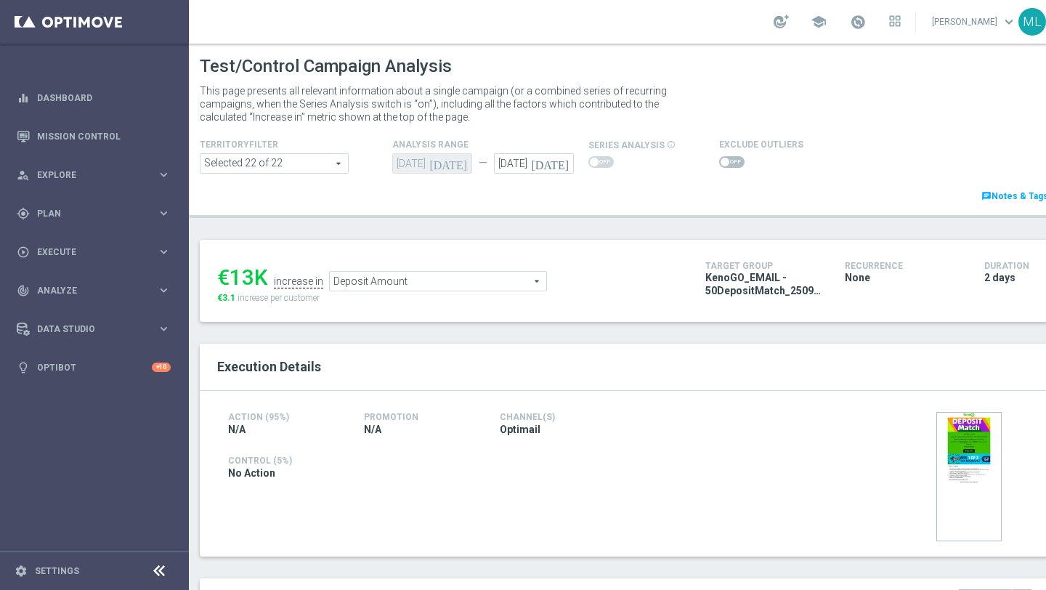
click at [416, 289] on span "Deposit Amount" at bounding box center [438, 281] width 217 height 19
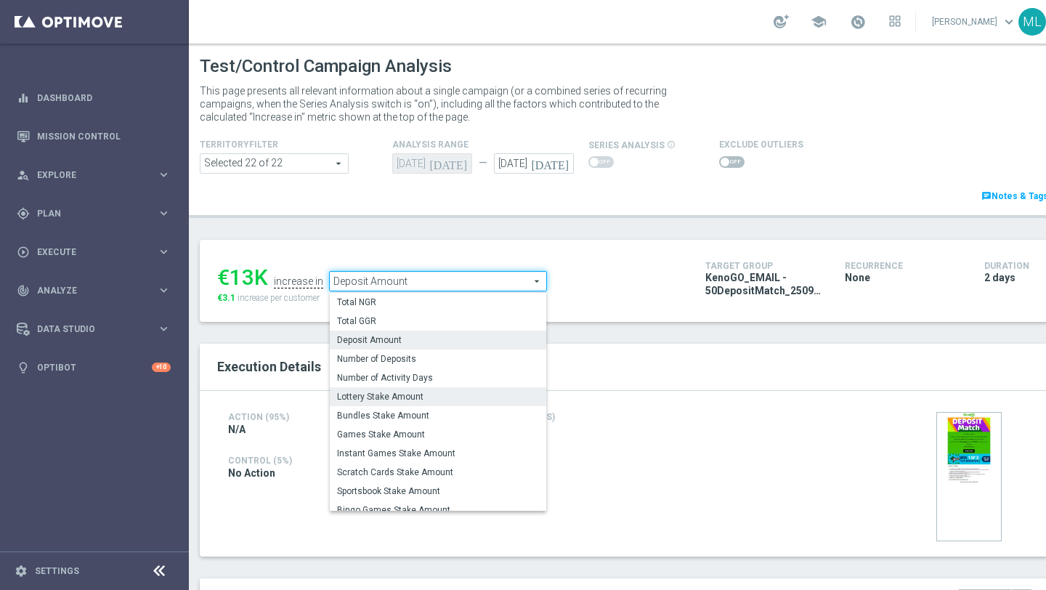
click at [430, 395] on span "Lottery Stake Amount" at bounding box center [438, 397] width 202 height 12
type input "Lottery Stake Amount"
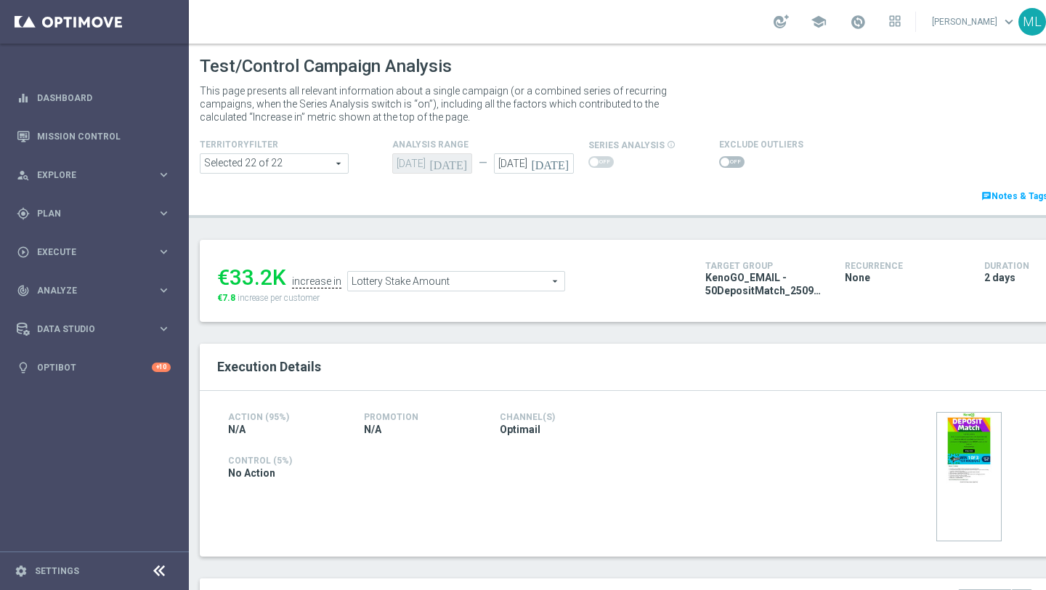
click at [958, 283] on div "None" at bounding box center [904, 279] width 118 height 16
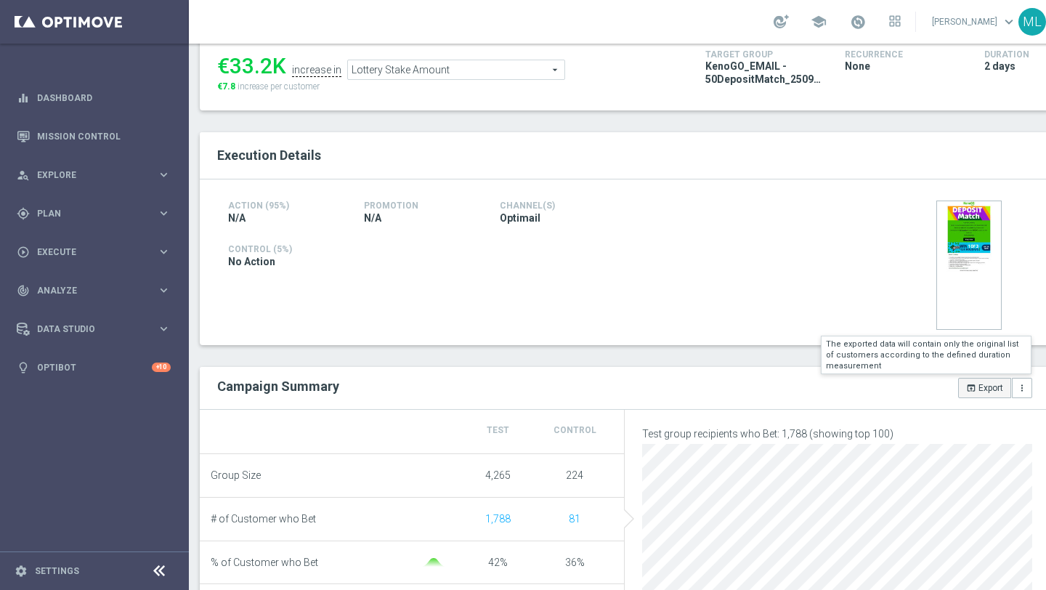
click at [972, 385] on icon "open_in_browser" at bounding box center [971, 388] width 10 height 10
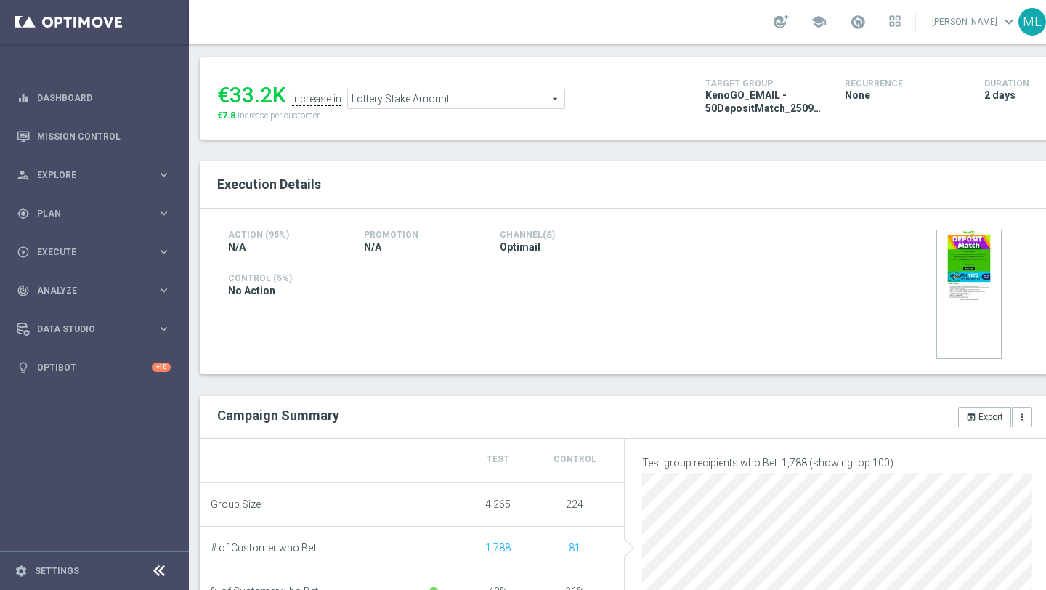
scroll to position [182, 0]
click at [974, 417] on icon "open_in_browser" at bounding box center [971, 418] width 10 height 10
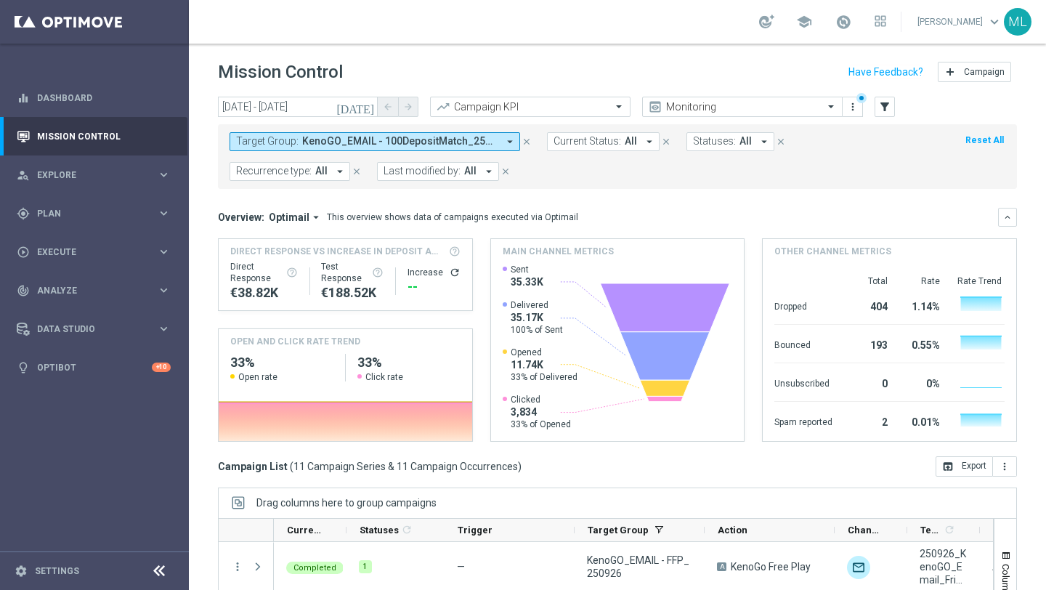
click at [357, 134] on button "Target Group: KenoGO_EMAIL - 100DepositMatch_250926, KenoGO_EMAIL - 200DepositM…" at bounding box center [375, 141] width 291 height 19
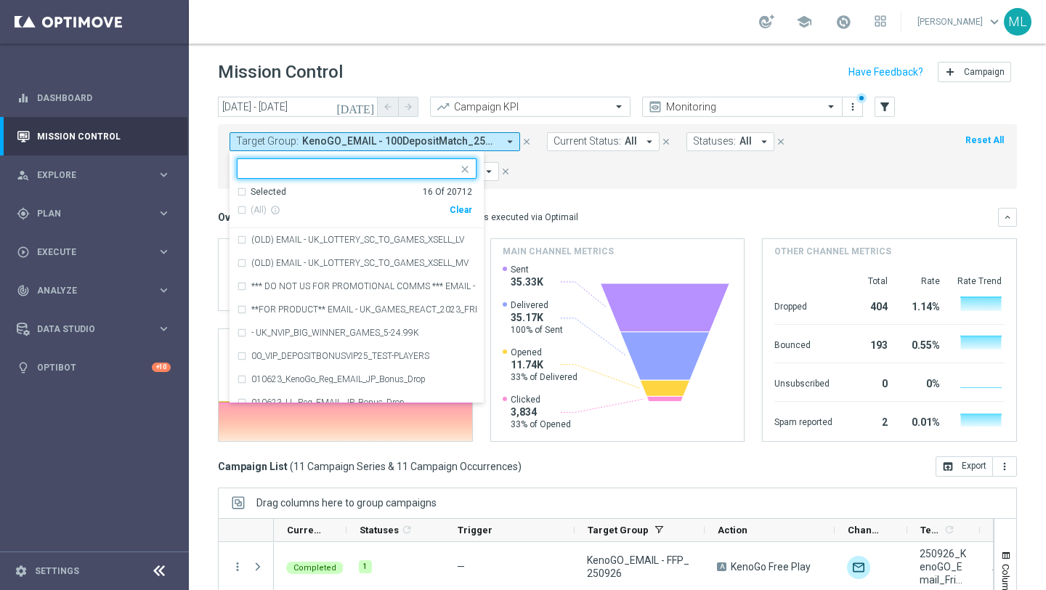
click at [0, 0] on div "Clear" at bounding box center [0, 0] width 0 height 0
click at [371, 101] on icon "[DATE]" at bounding box center [355, 106] width 39 height 13
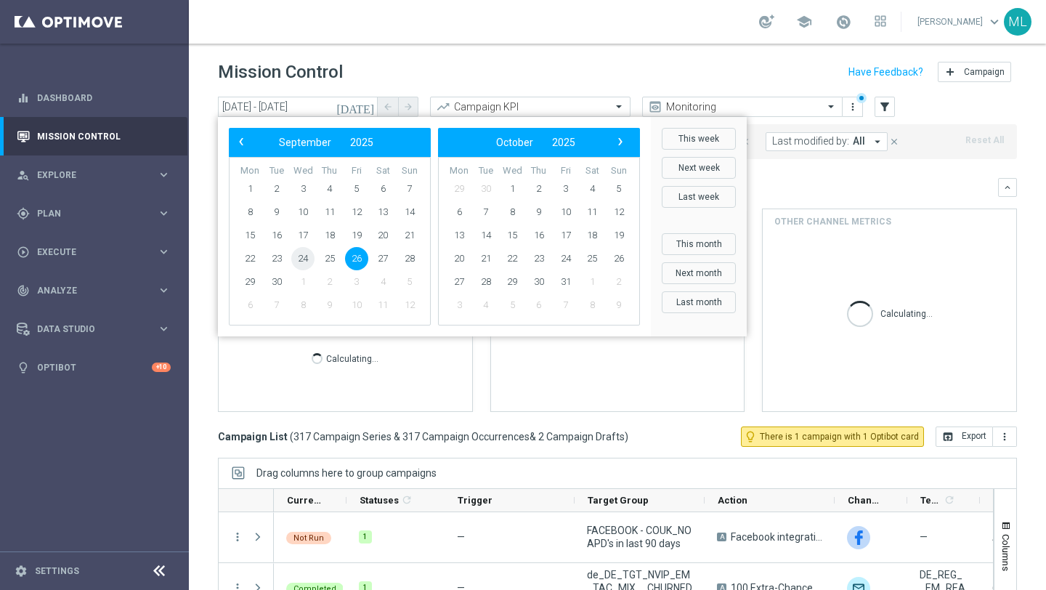
click at [299, 262] on span "24" at bounding box center [302, 258] width 23 height 23
click at [304, 260] on span "24" at bounding box center [302, 258] width 23 height 23
type input "24 Sep 2025 - 24 Sep 2025"
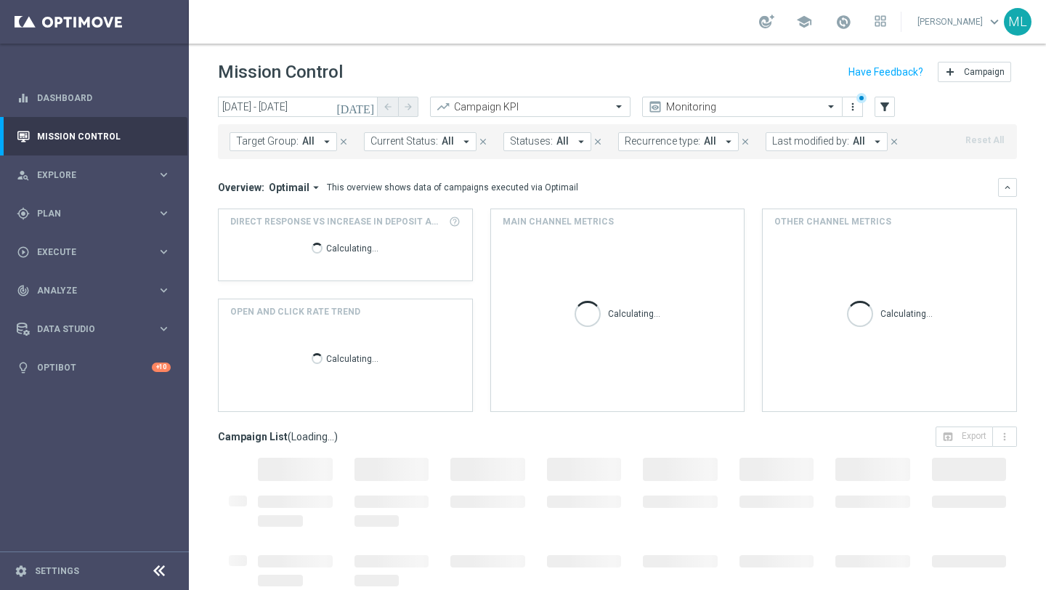
click at [320, 142] on icon "arrow_drop_down" at bounding box center [326, 141] width 13 height 13
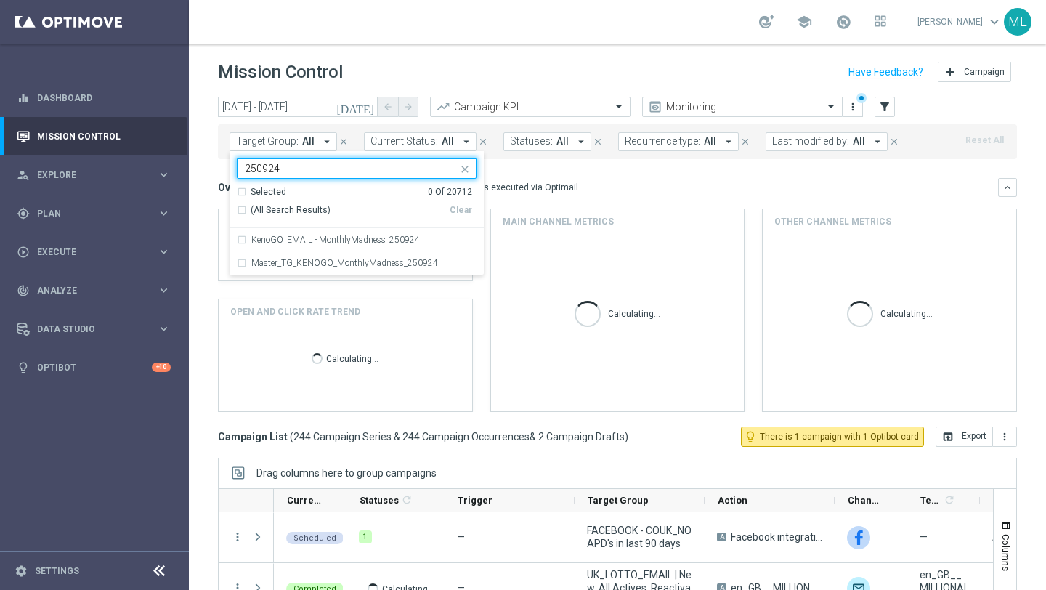
click at [242, 194] on div "Selected 0 Of 20712" at bounding box center [354, 192] width 235 height 12
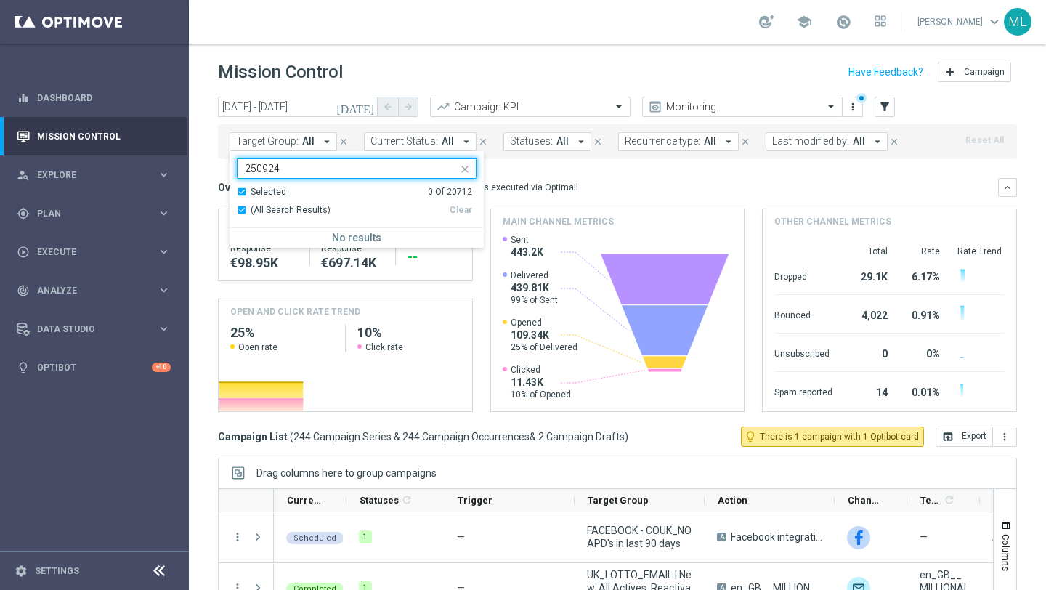
type input "250924"
click at [610, 164] on mini-dashboard "Overview: Optimail arrow_drop_down This overview shows data of campaigns execut…" at bounding box center [617, 292] width 799 height 267
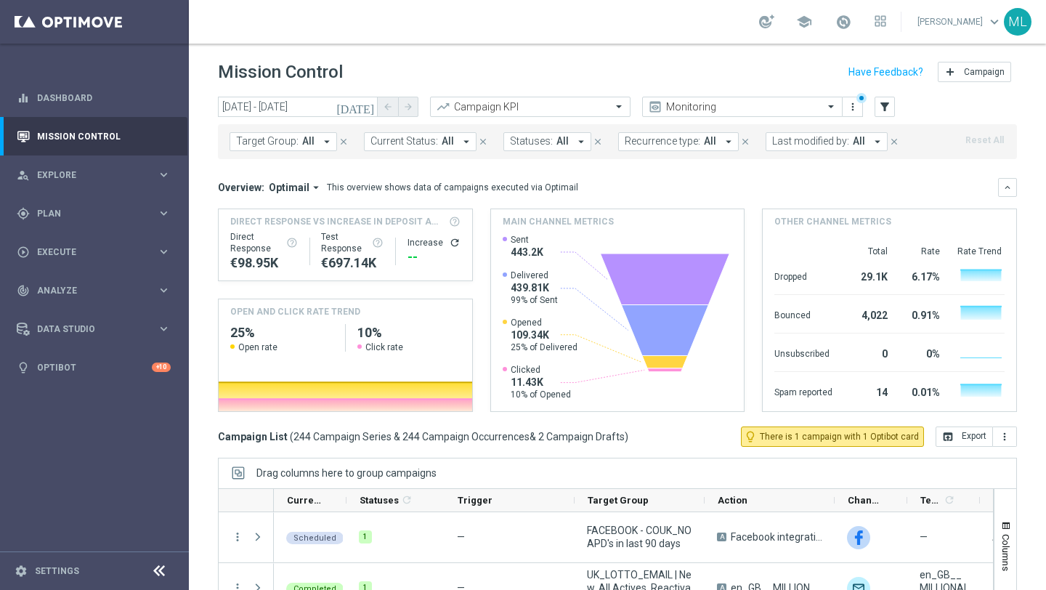
click at [321, 134] on button "Target Group: All arrow_drop_down" at bounding box center [284, 141] width 108 height 19
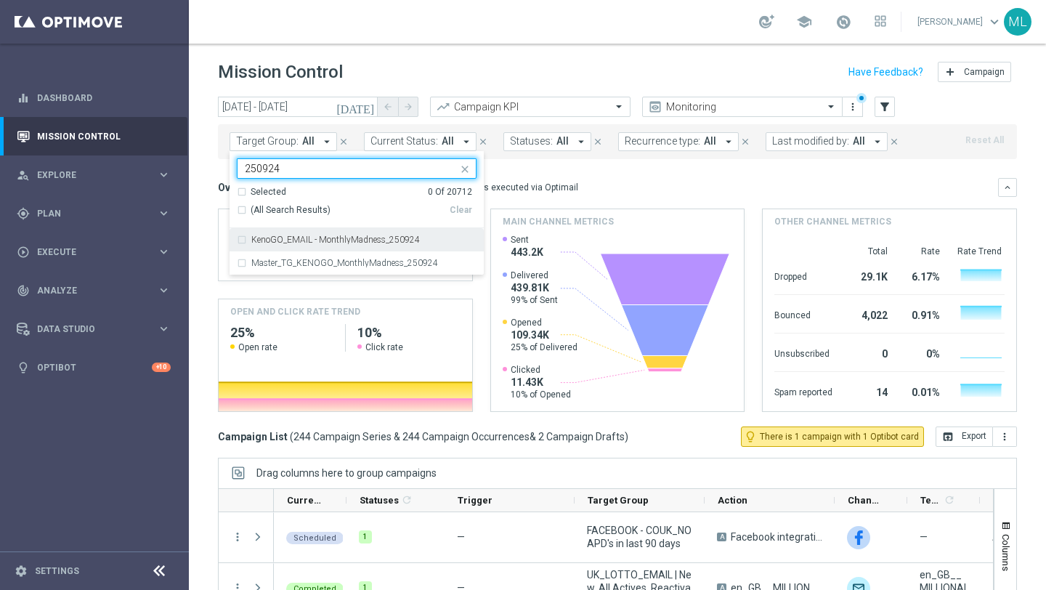
click at [239, 241] on div "KenoGO_EMAIL - MonthlyMadness_250924" at bounding box center [357, 239] width 240 height 23
type input "250924"
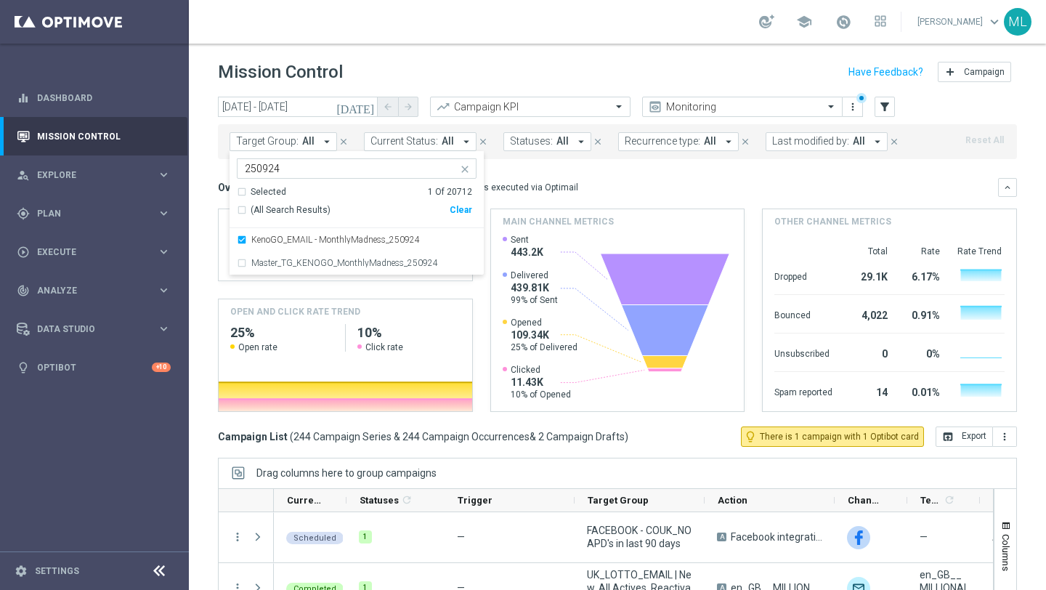
click at [210, 238] on div "today 24 Sep 2025 - 24 Sep 2025 arrow_back arrow_forward Campaign KPI trending_…" at bounding box center [617, 337] width 857 height 480
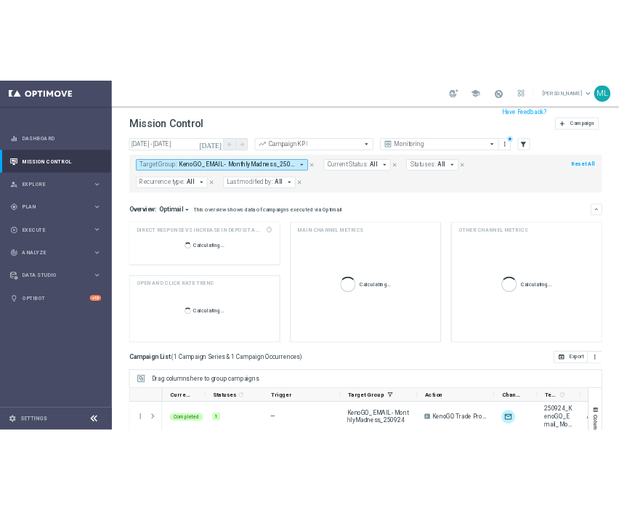
scroll to position [166, 0]
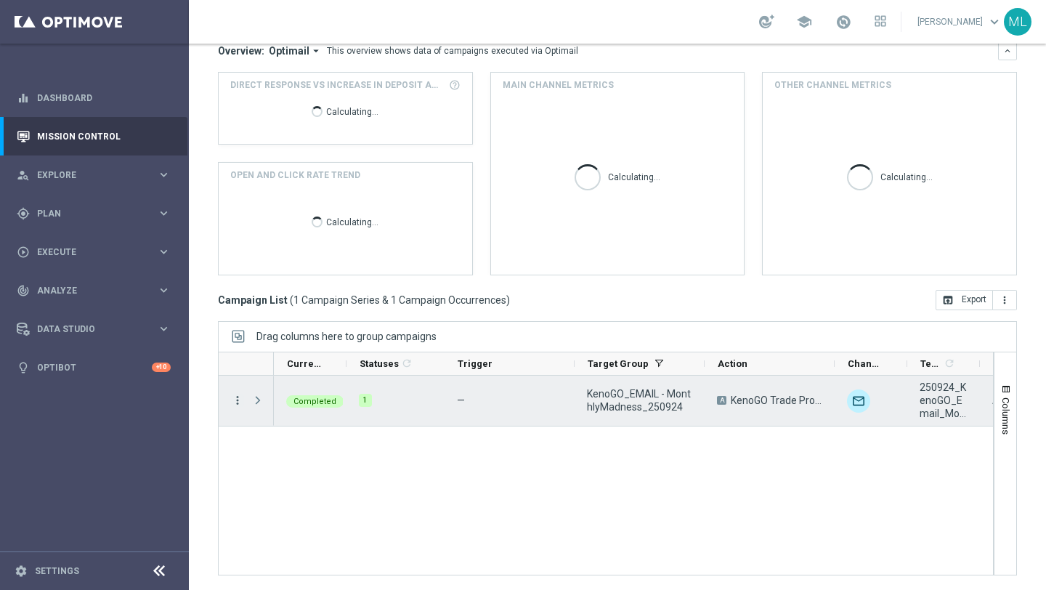
click at [235, 403] on icon "more_vert" at bounding box center [237, 400] width 13 height 13
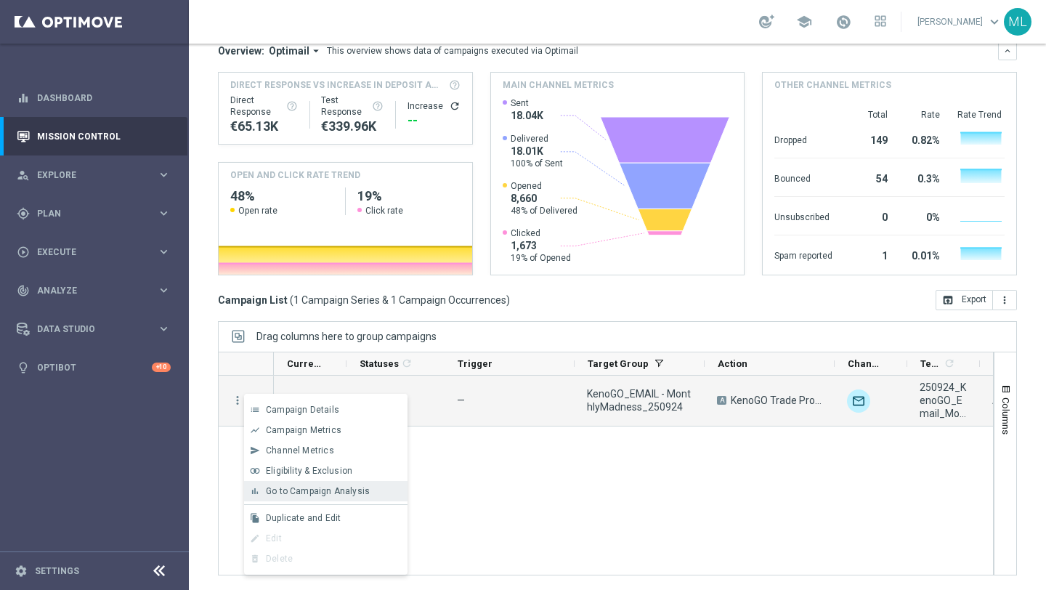
click at [326, 488] on span "Go to Campaign Analysis" at bounding box center [318, 491] width 104 height 10
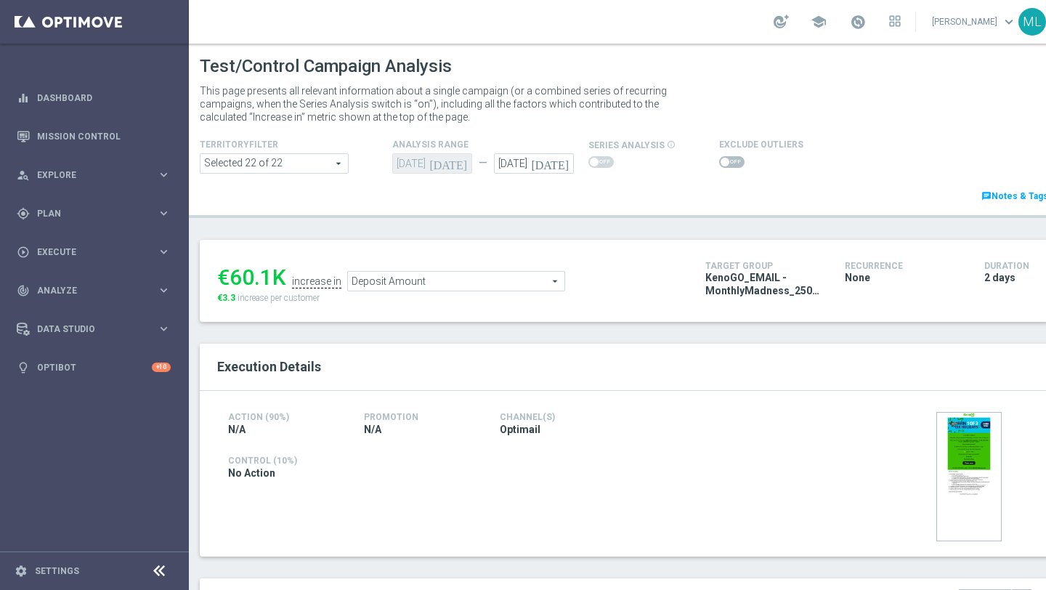
click at [477, 278] on span "Deposit Amount" at bounding box center [456, 281] width 217 height 19
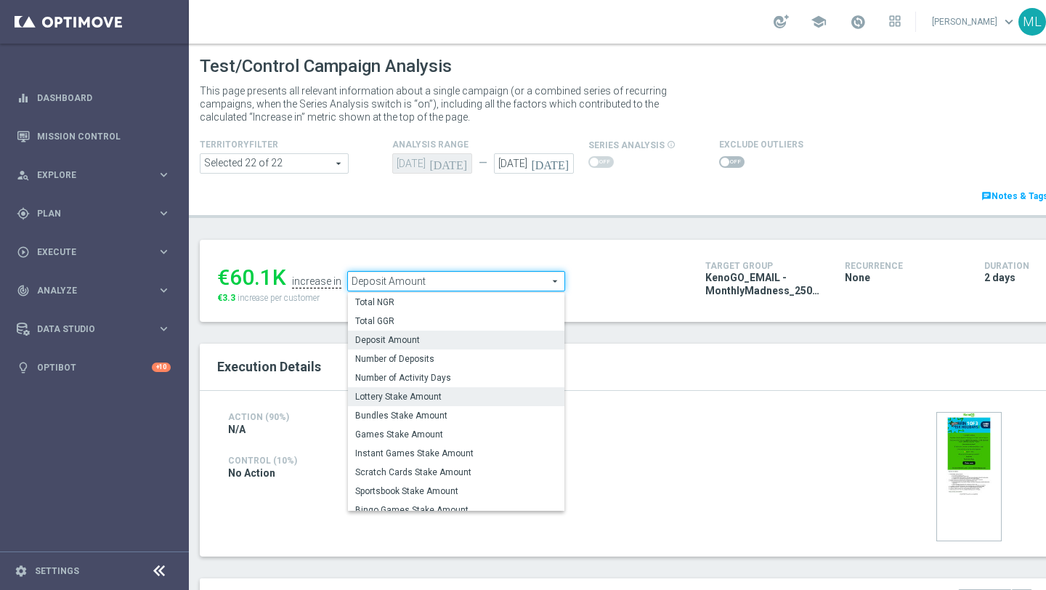
click at [435, 390] on label "Lottery Stake Amount" at bounding box center [456, 396] width 217 height 19
type input "Lottery Stake Amount"
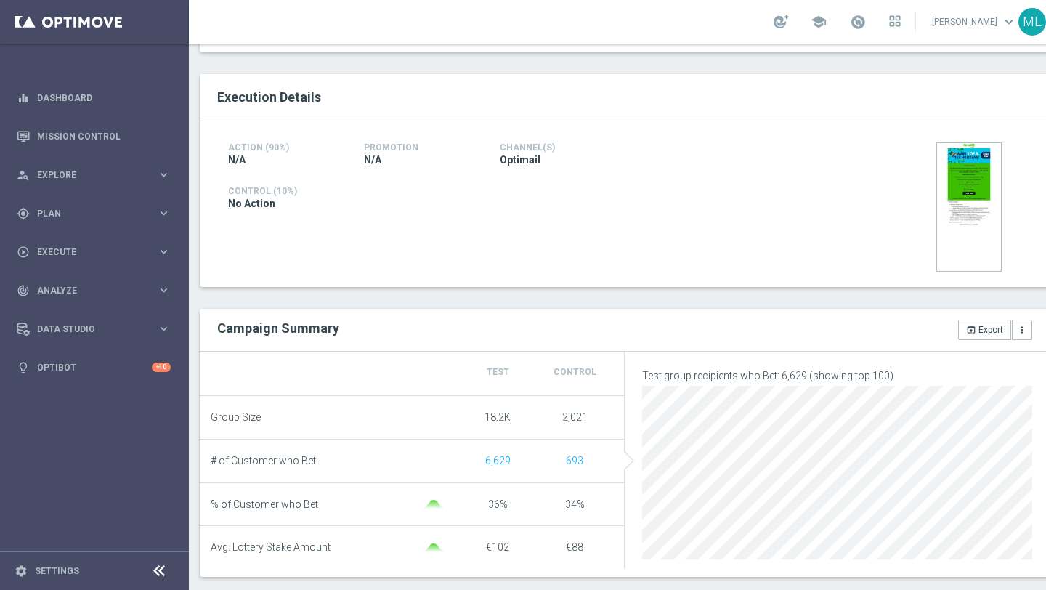
scroll to position [279, 0]
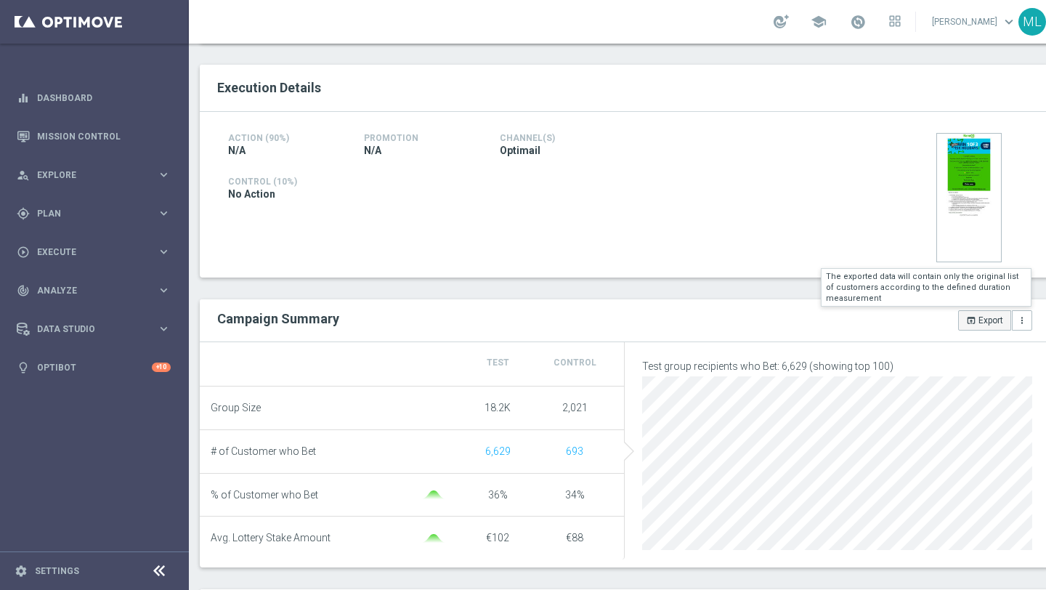
click at [981, 318] on button "open_in_browser Export" at bounding box center [984, 320] width 53 height 20
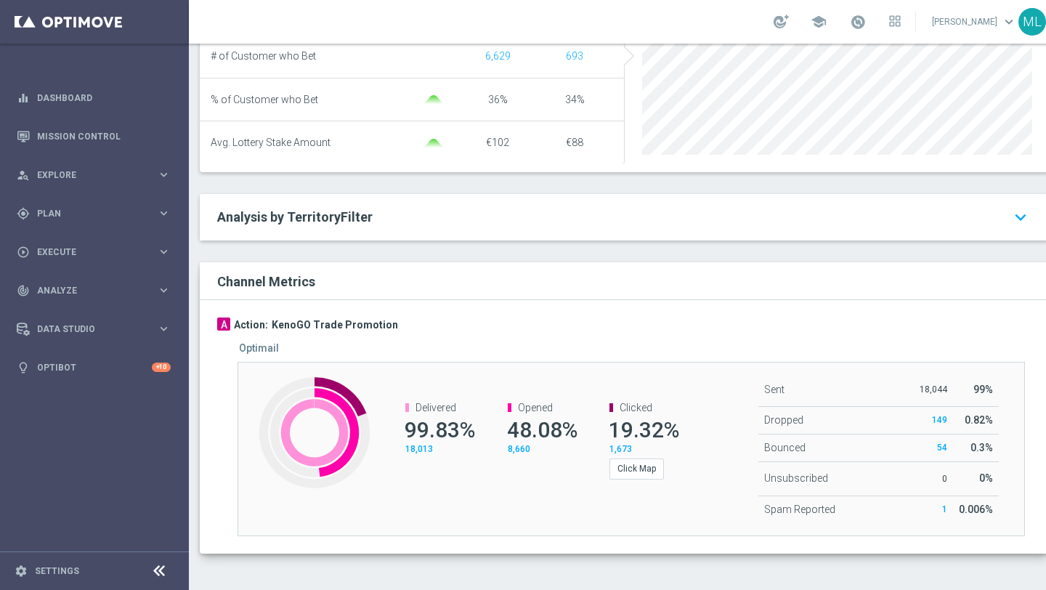
scroll to position [0, 0]
